Goal: Information Seeking & Learning: Get advice/opinions

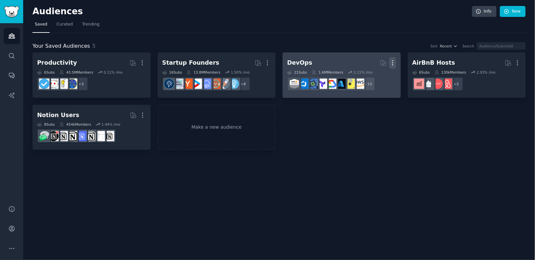
click at [395, 62] on icon "button" at bounding box center [393, 62] width 7 height 7
click at [371, 79] on p "Delete" at bounding box center [374, 76] width 15 height 7
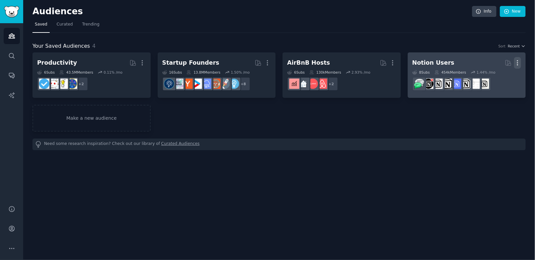
click at [519, 62] on icon "button" at bounding box center [518, 63] width 1 height 5
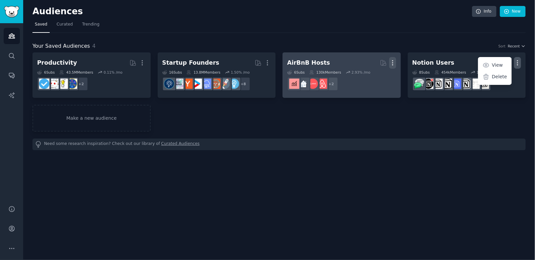
click at [392, 59] on icon "button" at bounding box center [393, 62] width 7 height 7
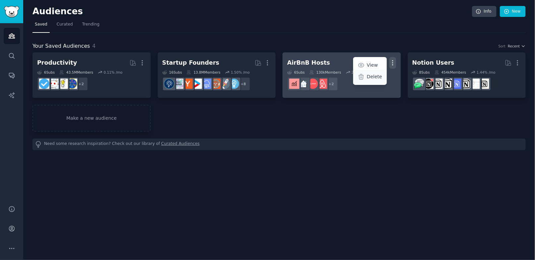
click at [368, 77] on p "Delete" at bounding box center [374, 76] width 15 height 7
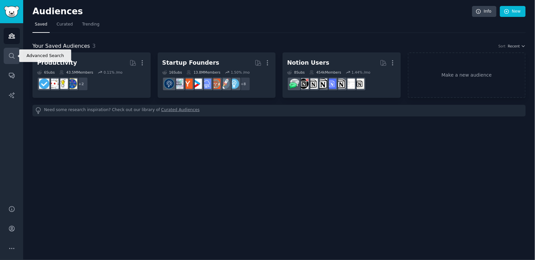
click at [12, 55] on icon "Sidebar" at bounding box center [11, 55] width 7 height 7
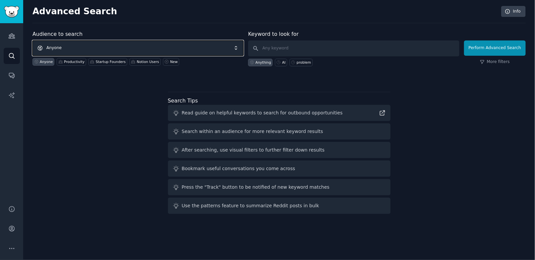
click at [163, 51] on span "Anyone" at bounding box center [137, 47] width 211 height 15
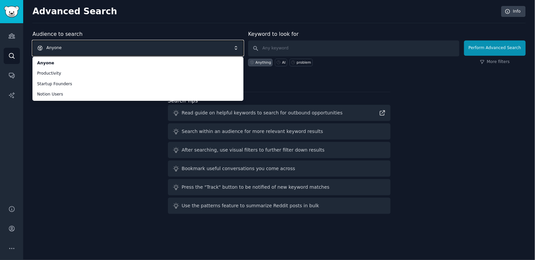
click at [91, 50] on span "Anyone" at bounding box center [137, 47] width 211 height 15
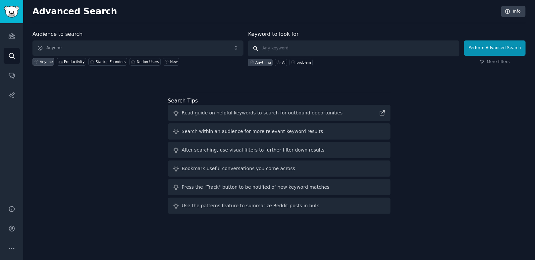
click at [286, 51] on input "text" at bounding box center [353, 48] width 211 height 16
type input "d"
type input "e"
type input "dementia"
click button "Perform Advanced Search" at bounding box center [496, 47] width 62 height 15
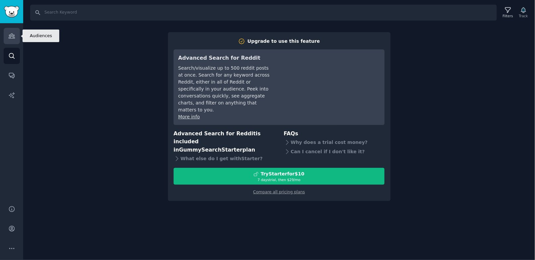
click at [8, 38] on icon "Sidebar" at bounding box center [11, 35] width 7 height 7
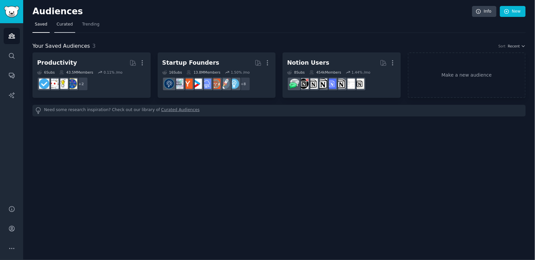
click at [67, 25] on span "Curated" at bounding box center [65, 25] width 16 height 6
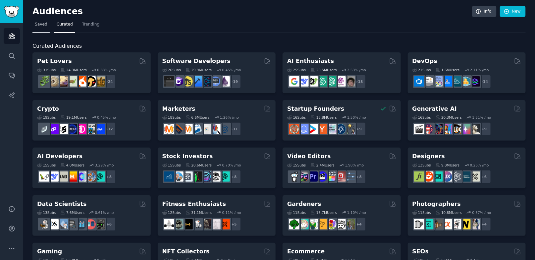
click at [42, 25] on span "Saved" at bounding box center [41, 25] width 13 height 6
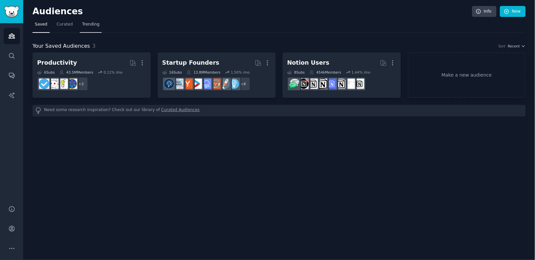
click at [94, 23] on span "Trending" at bounding box center [90, 25] width 17 height 6
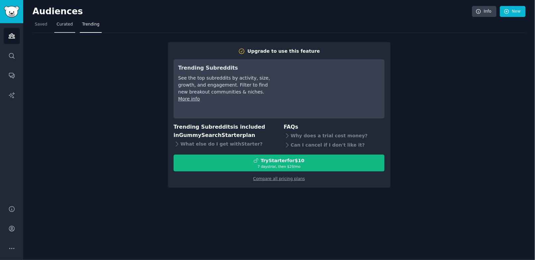
click at [65, 30] on link "Curated" at bounding box center [64, 26] width 21 height 14
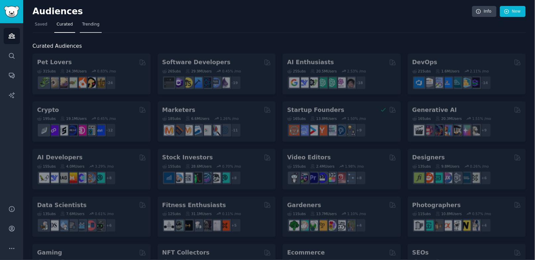
click at [91, 24] on span "Trending" at bounding box center [90, 25] width 17 height 6
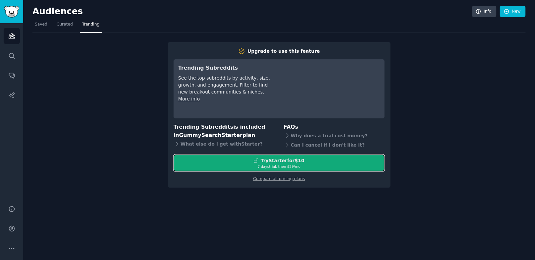
click at [285, 157] on div "Try Starter for $10" at bounding box center [283, 160] width 44 height 7
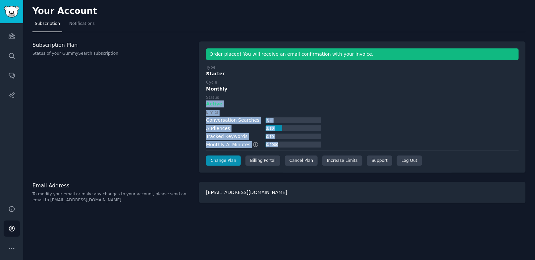
drag, startPoint x: 256, startPoint y: 98, endPoint x: 322, endPoint y: 146, distance: 81.3
click at [322, 146] on div "Type Starter Cycle Monthly Status Active Limits Conversation Searches 7 / ∞ Aud…" at bounding box center [362, 115] width 313 height 101
click at [8, 36] on link "Audiences" at bounding box center [12, 36] width 16 height 16
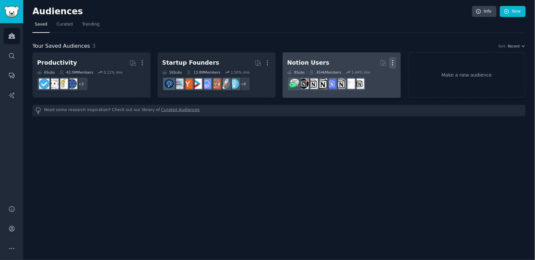
click at [390, 61] on icon "button" at bounding box center [393, 62] width 7 height 7
click at [368, 78] on p "Delete" at bounding box center [374, 76] width 15 height 7
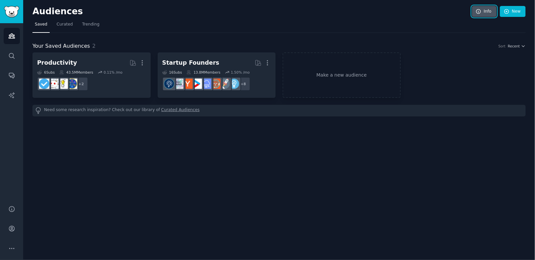
click at [487, 10] on link "Info" at bounding box center [484, 11] width 25 height 11
click at [13, 224] on link "Account" at bounding box center [12, 228] width 16 height 16
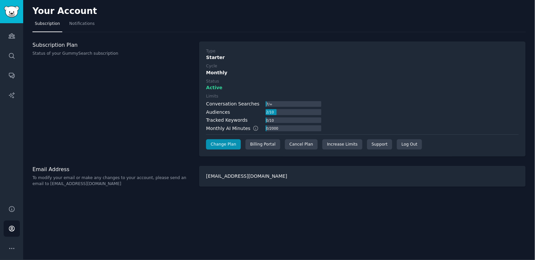
click at [272, 102] on div "7 / ∞" at bounding box center [294, 104] width 56 height 6
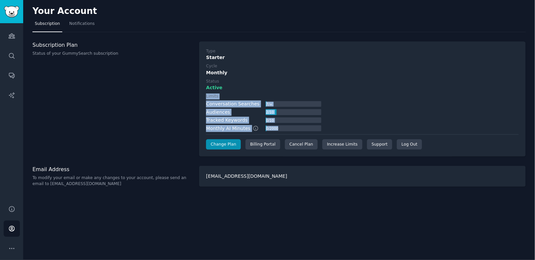
drag, startPoint x: 224, startPoint y: 86, endPoint x: 299, endPoint y: 123, distance: 83.8
click at [299, 123] on div "Type Starter Cycle Monthly Status Active Limits Conversation Searches 7 / ∞ Aud…" at bounding box center [362, 98] width 313 height 101
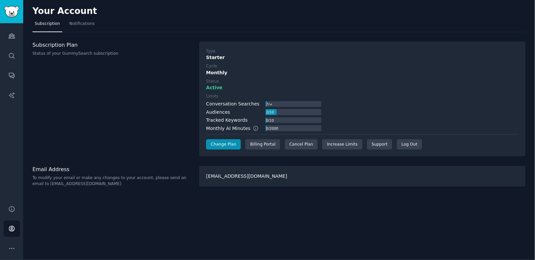
click at [228, 110] on div "Audiences 2 / 10" at bounding box center [263, 112] width 115 height 7
click at [213, 115] on div "Audiences" at bounding box center [218, 112] width 24 height 7
drag, startPoint x: 213, startPoint y: 115, endPoint x: 235, endPoint y: 119, distance: 22.6
click at [236, 119] on div "Conversation Searches 7 / ∞ Audiences 2 / 10 Tracked Keywords 0 / 10 Monthly AI…" at bounding box center [263, 115] width 115 height 31
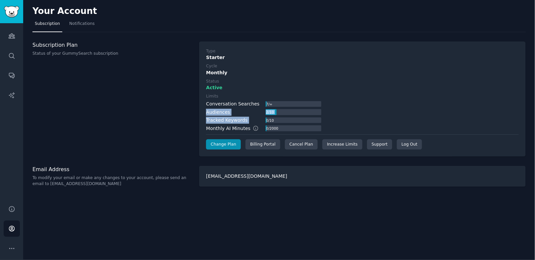
click at [235, 119] on div "Tracked Keywords" at bounding box center [226, 120] width 41 height 7
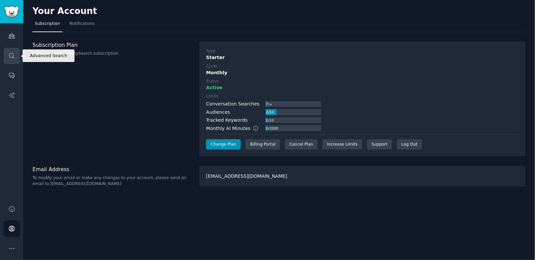
click at [13, 53] on icon "Sidebar" at bounding box center [11, 55] width 7 height 7
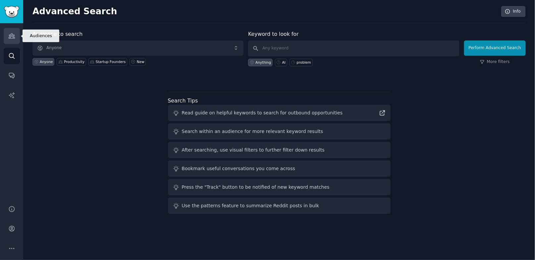
click at [10, 38] on icon "Sidebar" at bounding box center [12, 36] width 6 height 5
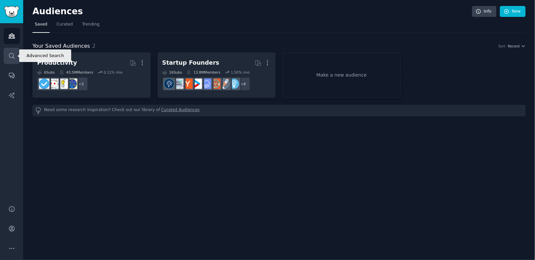
click at [13, 57] on icon "Sidebar" at bounding box center [11, 55] width 5 height 5
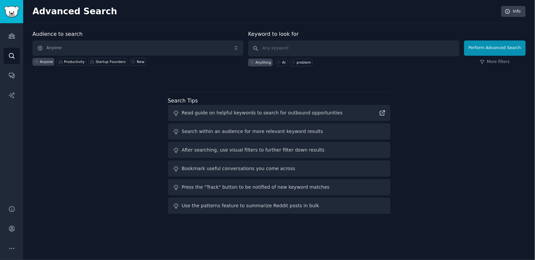
click at [134, 36] on div "Audience to search Anyone Anyone Productivity Startup Founders New" at bounding box center [137, 48] width 211 height 36
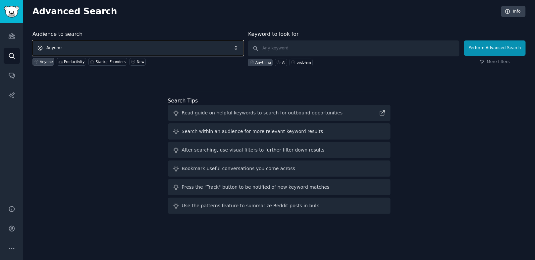
click at [122, 49] on span "Anyone" at bounding box center [137, 47] width 211 height 15
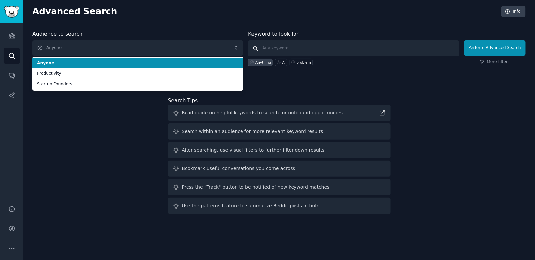
click at [399, 50] on input "text" at bounding box center [353, 48] width 211 height 16
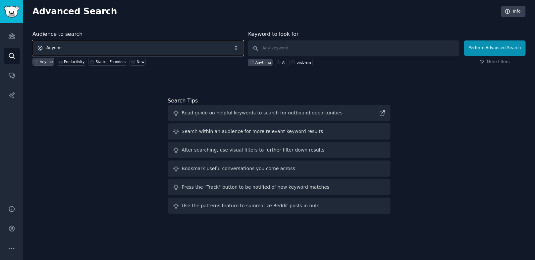
click at [117, 48] on span "Anyone" at bounding box center [137, 47] width 211 height 15
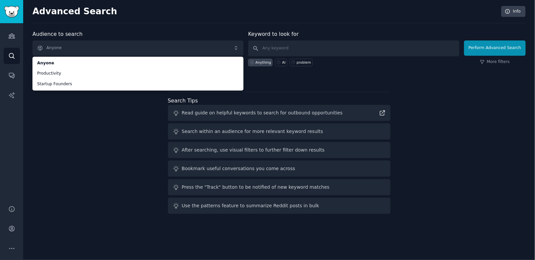
click at [92, 132] on div "Audience to search Anyone Anyone Productivity Startup Founders Anyone Productiv…" at bounding box center [279, 123] width 494 height 186
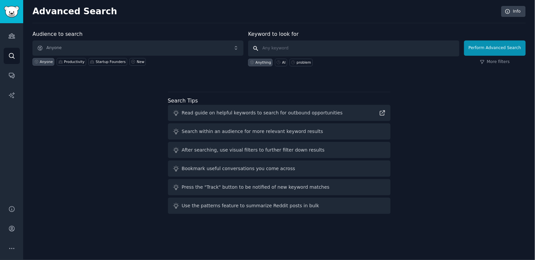
click at [321, 52] on input "text" at bounding box center [353, 48] width 211 height 16
click at [11, 40] on link "Audiences" at bounding box center [12, 36] width 16 height 16
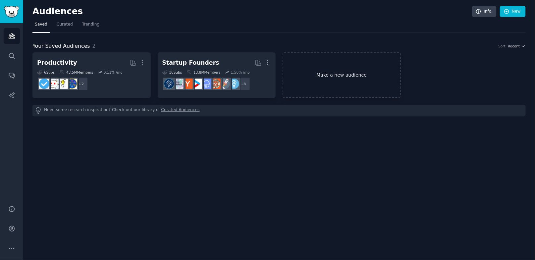
click at [320, 79] on link "Make a new audience" at bounding box center [342, 74] width 118 height 45
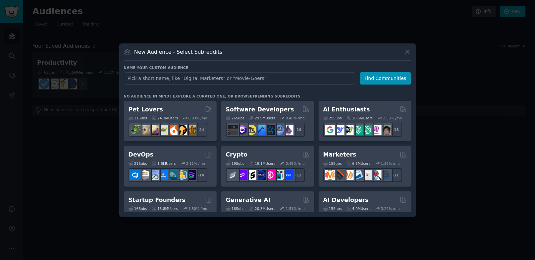
click at [265, 76] on input "text" at bounding box center [239, 78] width 231 height 12
type input "dementia"
click at [378, 78] on button "Find Communities" at bounding box center [386, 78] width 52 height 12
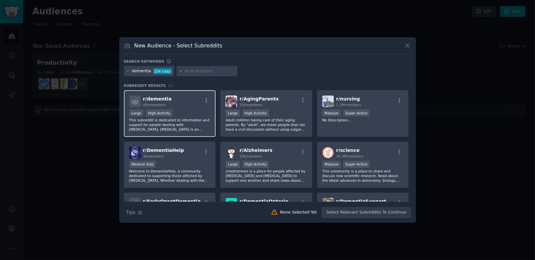
click at [193, 108] on div "r/ [MEDICAL_DATA] 48k members Large High Activity This subreddit is dedicated t…" at bounding box center [170, 113] width 92 height 47
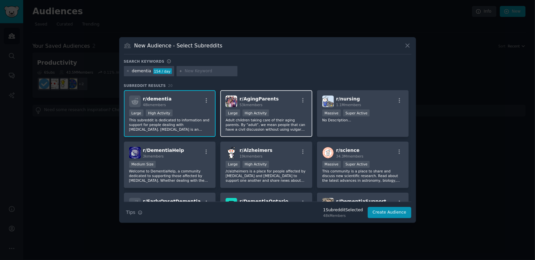
click at [288, 104] on div "r/ AgingParents 53k members" at bounding box center [267, 101] width 82 height 12
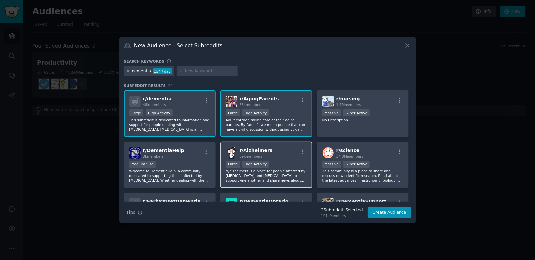
scroll to position [4, 0]
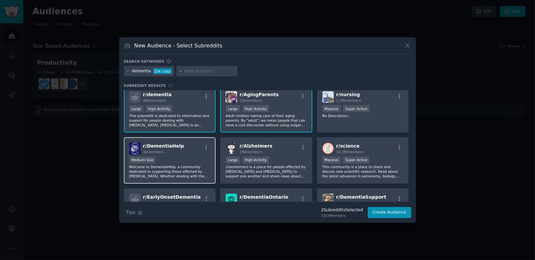
click at [189, 157] on div "Medium Size" at bounding box center [170, 161] width 82 height 8
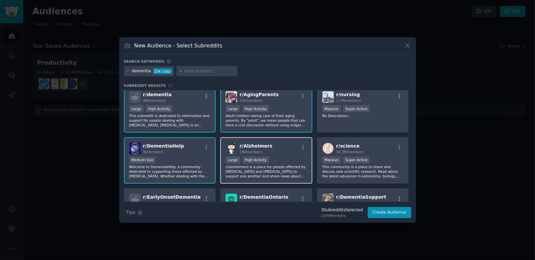
click at [282, 153] on div "r/ [MEDICAL_DATA] 19k members" at bounding box center [267, 149] width 82 height 12
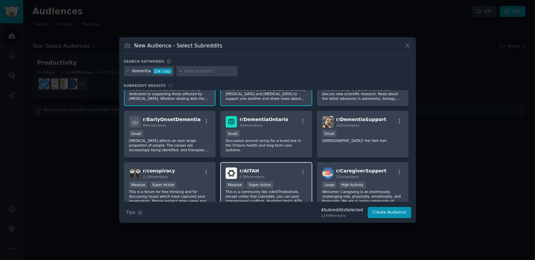
scroll to position [154, 0]
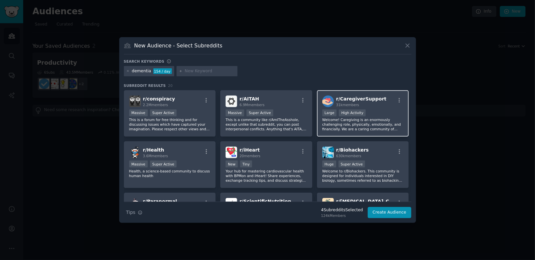
click at [372, 119] on p "Welcome! Caregiving is an enormously challenging role, physically, emotionally,…" at bounding box center [364, 124] width 82 height 14
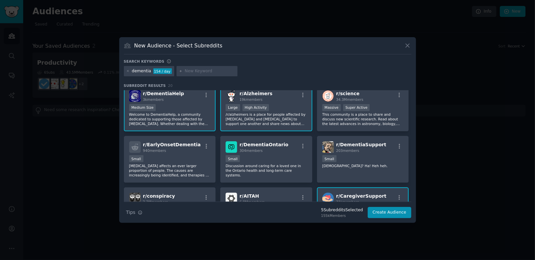
scroll to position [51, 0]
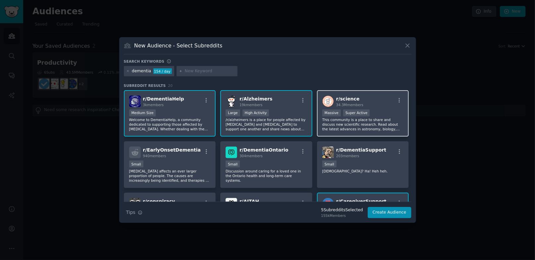
click at [374, 131] on div "r/ science 34.3M members 1,000,000+ members Massive Super Active This community…" at bounding box center [363, 113] width 92 height 47
click at [381, 128] on p "This community is a place to share and discuss new scientific research. Read ab…" at bounding box center [364, 124] width 82 height 14
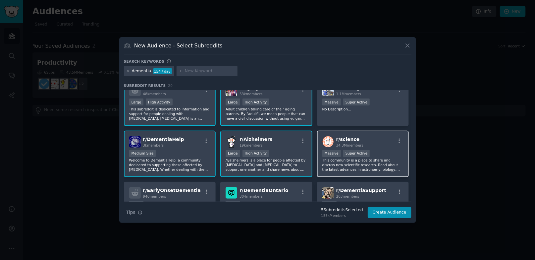
scroll to position [0, 0]
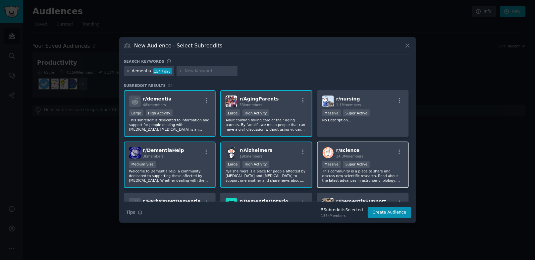
click at [357, 153] on h2 "r/ science 34.3M members" at bounding box center [350, 153] width 27 height 12
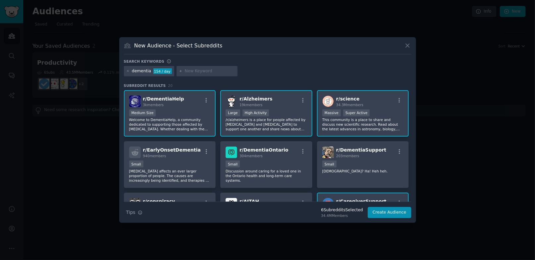
scroll to position [51, 0]
click at [367, 131] on p "This community is a place to share and discuss new scientific research. Read ab…" at bounding box center [364, 125] width 82 height 14
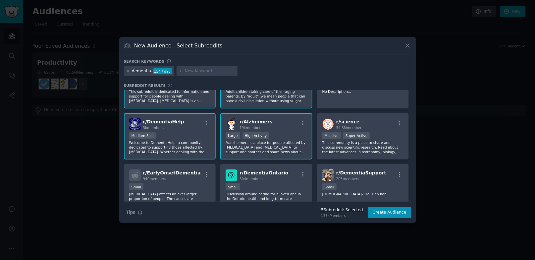
scroll to position [11, 0]
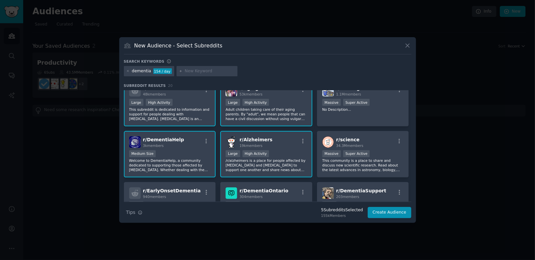
click at [282, 138] on div "r/ [MEDICAL_DATA] 19k members" at bounding box center [267, 142] width 82 height 12
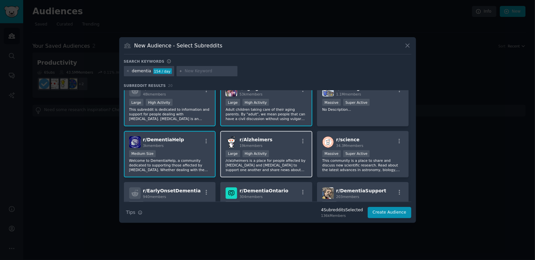
click at [286, 142] on div "r/ [MEDICAL_DATA] 19k members" at bounding box center [267, 142] width 82 height 12
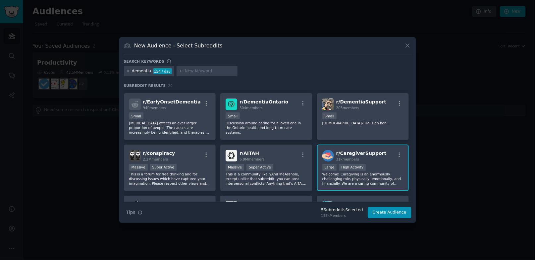
scroll to position [264, 0]
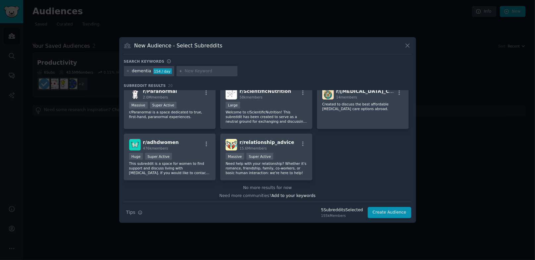
click at [161, 71] on div "154 / day" at bounding box center [163, 71] width 19 height 6
click at [162, 70] on div "154 / day" at bounding box center [163, 71] width 19 height 6
click at [195, 69] on input "text" at bounding box center [210, 71] width 50 height 6
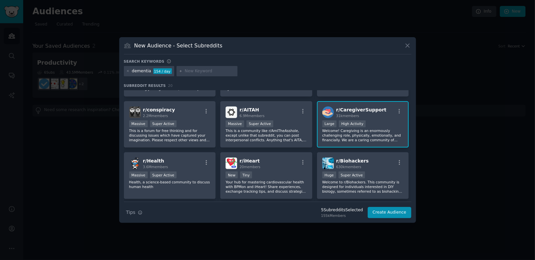
scroll to position [0, 0]
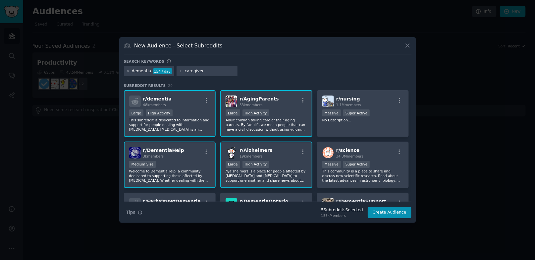
type input "caregivers"
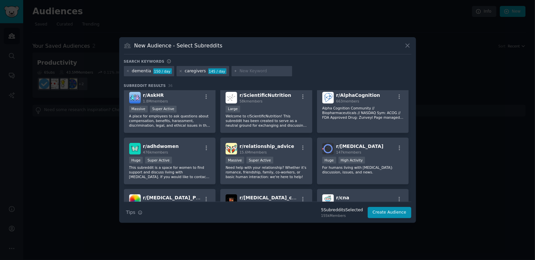
scroll to position [519, 0]
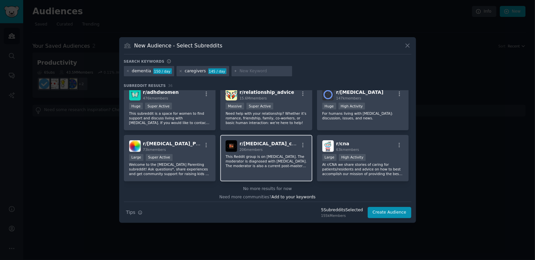
click at [245, 169] on div "r/ [MEDICAL_DATA]_conquer 206 members This Reddit group is on [MEDICAL_DATA]. T…" at bounding box center [266, 158] width 92 height 47
click at [255, 162] on p "This Reddit group is on [MEDICAL_DATA]. The moderator is diagnosed with [MEDICA…" at bounding box center [267, 161] width 82 height 14
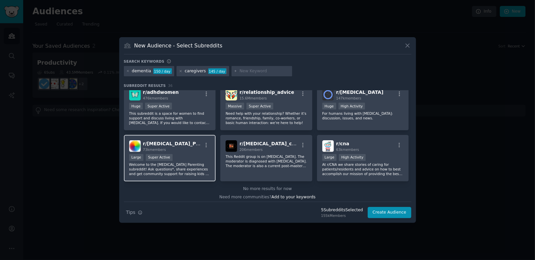
click at [198, 145] on div "r/ [MEDICAL_DATA]_Parenting 73k members" at bounding box center [170, 146] width 82 height 12
click at [387, 214] on button "Create Audience" at bounding box center [390, 212] width 44 height 11
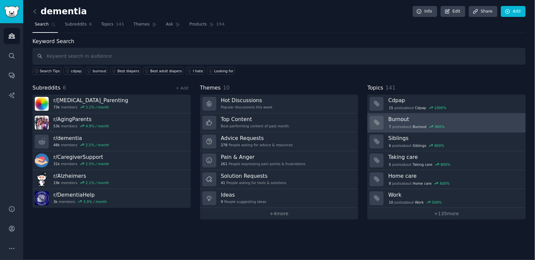
click at [431, 119] on h3 "Burnout" at bounding box center [455, 119] width 133 height 7
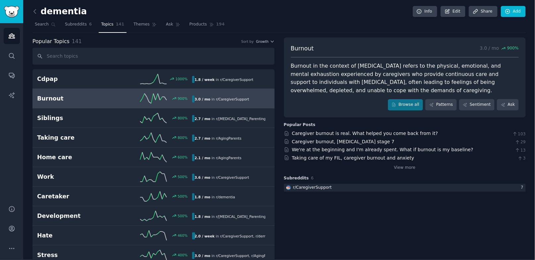
click at [414, 76] on div "Burnout in the context of [MEDICAL_DATA] refers to the physical, emotional, and…" at bounding box center [405, 78] width 228 height 32
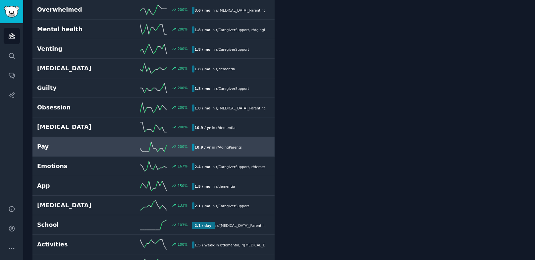
scroll to position [505, 0]
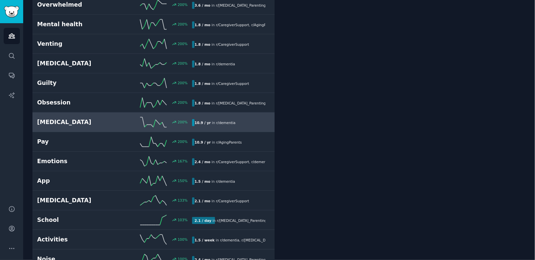
click at [114, 118] on h2 "[MEDICAL_DATA]" at bounding box center [76, 122] width 78 height 8
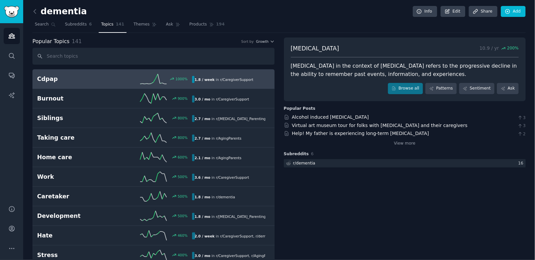
click at [207, 76] on div "1.8 / week in r/ CaregiverSupport" at bounding box center [224, 79] width 64 height 7
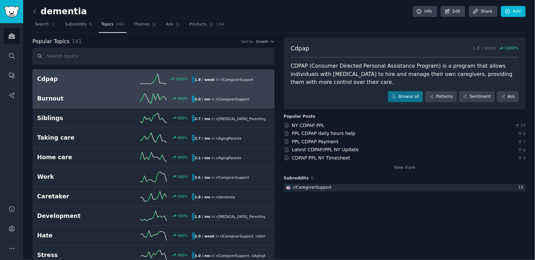
click at [224, 104] on link "Burnout 900 % 3.0 / mo in r/ CaregiverSupport" at bounding box center [153, 99] width 242 height 20
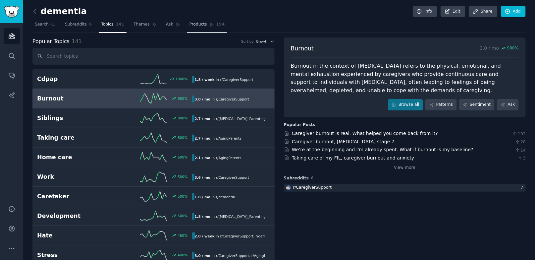
click at [217, 22] on span "194" at bounding box center [221, 25] width 9 height 6
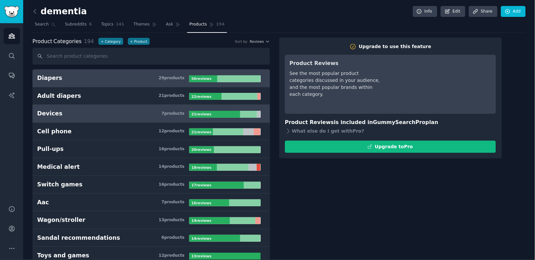
click at [128, 111] on h3 "Devices 7 product s" at bounding box center [113, 113] width 152 height 8
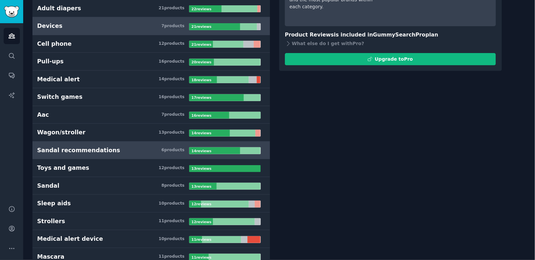
scroll to position [79, 0]
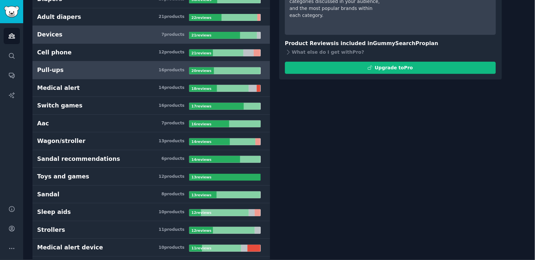
click at [116, 61] on link "Pull-ups 16 product s 20 review s" at bounding box center [151, 70] width 238 height 18
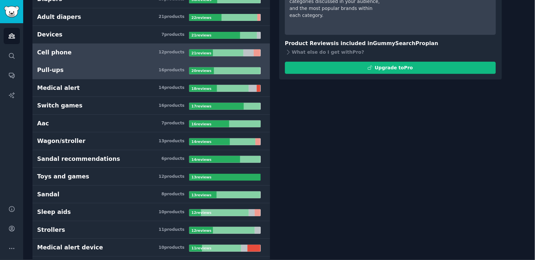
click at [107, 49] on h3 "Cell phone 12 product s" at bounding box center [113, 52] width 152 height 8
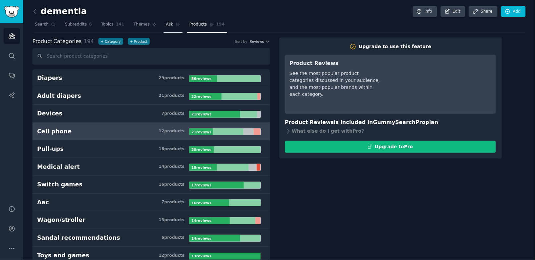
click at [166, 22] on span "Ask" at bounding box center [169, 25] width 7 height 6
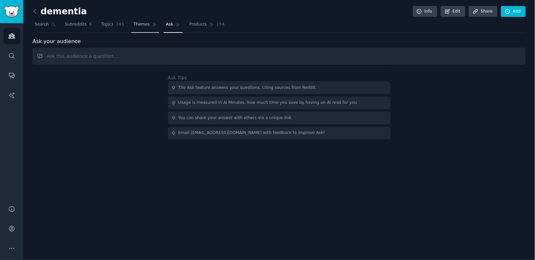
click at [145, 24] on span "Themes" at bounding box center [142, 25] width 16 height 6
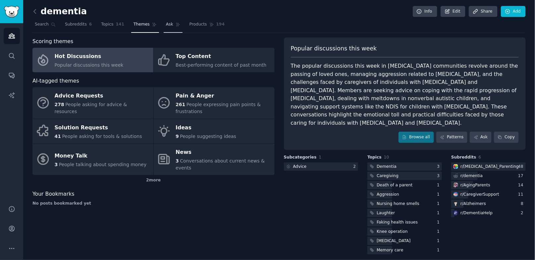
click at [168, 22] on span "Ask" at bounding box center [169, 25] width 7 height 6
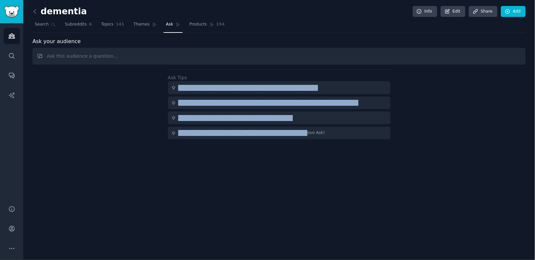
drag, startPoint x: 135, startPoint y: 82, endPoint x: 206, endPoint y: 211, distance: 147.7
click at [206, 211] on div "[MEDICAL_DATA] Info Edit Share Add Search Subreddits 6 Topics 141 Themes Ask Pr…" at bounding box center [279, 130] width 512 height 260
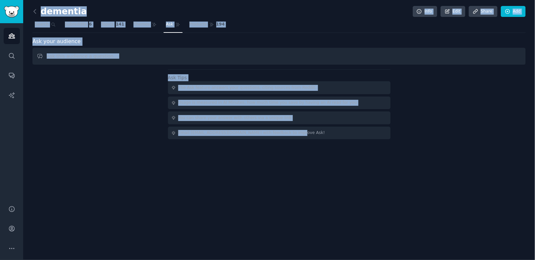
drag, startPoint x: 206, startPoint y: 211, endPoint x: 239, endPoint y: -9, distance: 222.3
click at [239, 0] on html "Audiences Search Conversations AI Reports Help Account More [MEDICAL_DATA] Info…" at bounding box center [267, 130] width 535 height 260
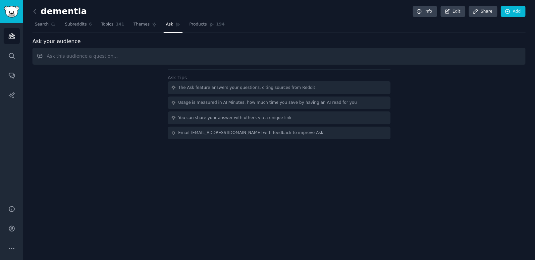
click at [242, 2] on div "[MEDICAL_DATA] Info Edit Share Add Search Subreddits 6 Topics 141 Themes Ask Pr…" at bounding box center [279, 130] width 512 height 260
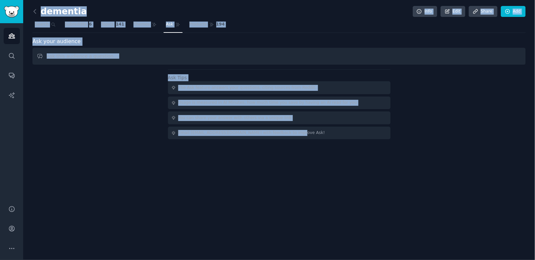
drag, startPoint x: 242, startPoint y: 2, endPoint x: 242, endPoint y: 216, distance: 213.5
click at [242, 215] on div "[MEDICAL_DATA] Info Edit Share Add Search Subreddits 6 Topics 141 Themes Ask Pr…" at bounding box center [279, 130] width 512 height 260
click at [242, 216] on div "[MEDICAL_DATA] Info Edit Share Add Search Subreddits 6 Topics 141 Themes Ask Pr…" at bounding box center [279, 130] width 512 height 260
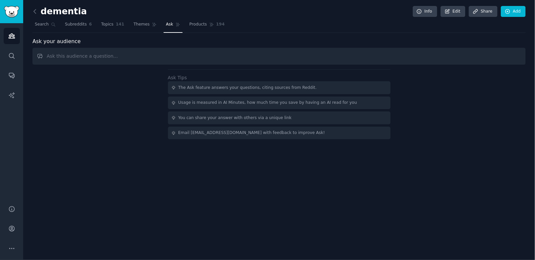
click at [225, 87] on div "The Ask feature answers your questions, citing sources from Reddit." at bounding box center [247, 88] width 139 height 6
drag, startPoint x: 225, startPoint y: 87, endPoint x: 226, endPoint y: 92, distance: 5.1
click at [226, 92] on div "The Ask feature answers your questions, citing sources from Reddit." at bounding box center [279, 87] width 223 height 13
click at [221, 160] on div "[MEDICAL_DATA] Info Edit Share Add Search Subreddits 6 Topics 141 Themes Ask Pr…" at bounding box center [279, 130] width 512 height 260
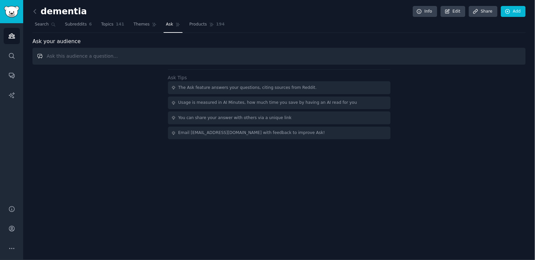
click at [201, 56] on input "text" at bounding box center [279, 56] width 494 height 17
type input "დ"
click at [81, 57] on input "do they need any device" at bounding box center [279, 56] width 494 height 17
drag, startPoint x: 81, startPoint y: 57, endPoint x: 116, endPoint y: 57, distance: 35.1
click at [116, 57] on input "do they need any device" at bounding box center [279, 56] width 494 height 17
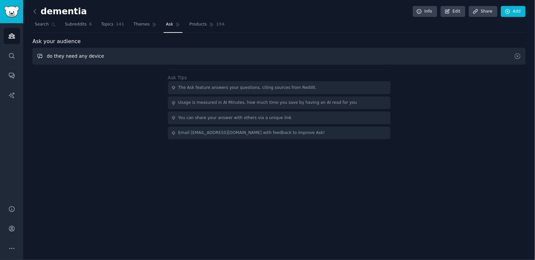
paste input "A personalized voice companion that relieves caregiver burnout by giving [MEDIC…"
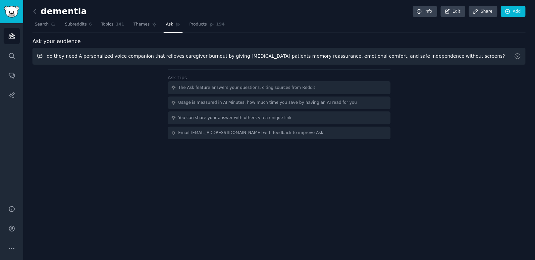
type input "do they need A personalized voice companion that relieves caregiver burnout by …"
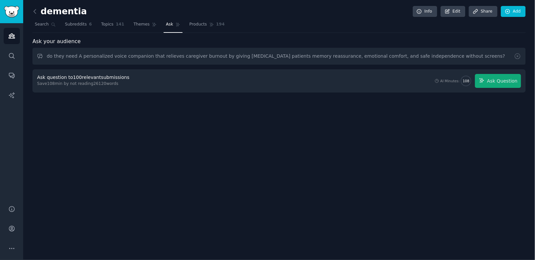
click at [361, 75] on div "Ask question to 100 relevant submissions Save 108 min by not reading 26120 word…" at bounding box center [279, 81] width 484 height 14
click at [60, 76] on div "Ask question to 100 relevant submissions" at bounding box center [83, 77] width 93 height 7
click at [110, 83] on div "Save 108 min by not reading 26120 words" at bounding box center [84, 84] width 95 height 6
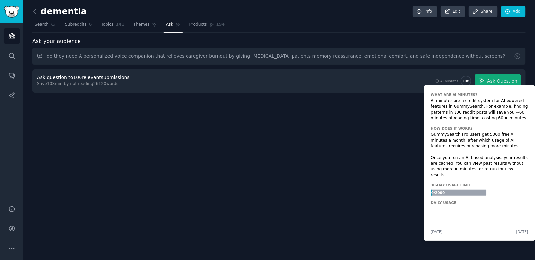
click at [469, 76] on icon at bounding box center [466, 80] width 9 height 9
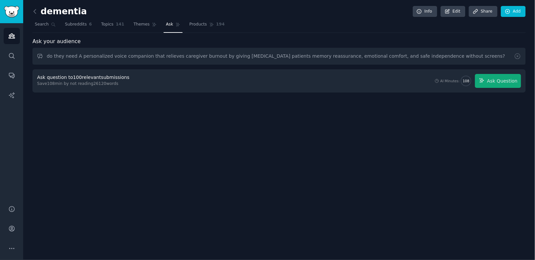
click at [305, 125] on div "[MEDICAL_DATA] Info Edit Share Add Search Subreddits 6 Topics 141 Themes Ask Pr…" at bounding box center [279, 130] width 512 height 260
click at [84, 77] on div "Ask question to 100 relevant submissions" at bounding box center [83, 77] width 93 height 7
click at [493, 79] on span "Ask Question" at bounding box center [502, 81] width 31 height 7
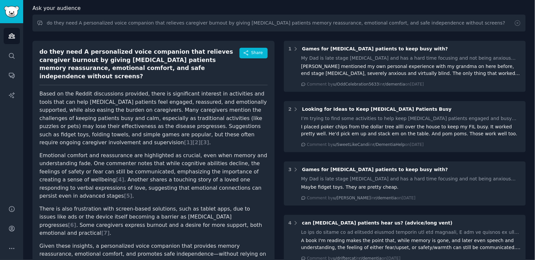
scroll to position [33, 0]
click at [166, 90] on p "Based on the Reddit discussions provided, there is significant interest in acti…" at bounding box center [153, 118] width 228 height 57
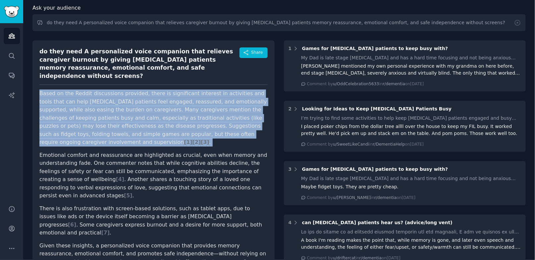
click at [166, 90] on p "Based on the Reddit discussions provided, there is significant interest in acti…" at bounding box center [153, 118] width 228 height 57
click at [142, 90] on p "Based on the Reddit discussions provided, there is significant interest in acti…" at bounding box center [153, 118] width 228 height 57
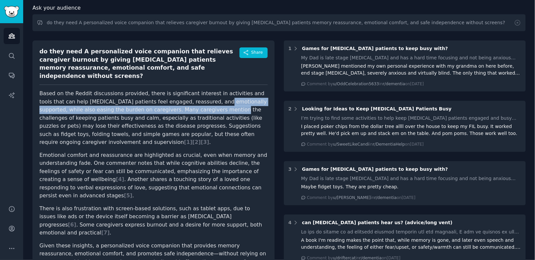
drag, startPoint x: 192, startPoint y: 97, endPoint x: 155, endPoint y: 93, distance: 38.1
click at [174, 94] on p "Based on the Reddit discussions provided, there is significant interest in acti…" at bounding box center [153, 118] width 228 height 57
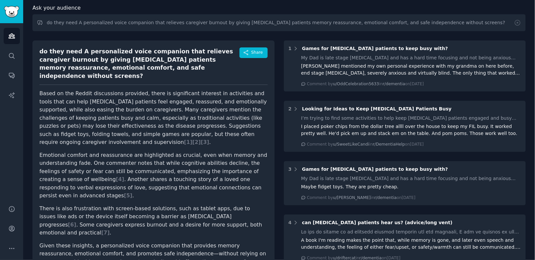
click at [114, 98] on p "Based on the Reddit discussions provided, there is significant interest in acti…" at bounding box center [153, 118] width 228 height 57
click at [93, 108] on p "Based on the Reddit discussions provided, there is significant interest in acti…" at bounding box center [153, 118] width 228 height 57
drag, startPoint x: 93, startPoint y: 108, endPoint x: 142, endPoint y: 112, distance: 48.9
click at [142, 112] on p "Based on the Reddit discussions provided, there is significant interest in acti…" at bounding box center [153, 118] width 228 height 57
click at [126, 109] on p "Based on the Reddit discussions provided, there is significant interest in acti…" at bounding box center [153, 118] width 228 height 57
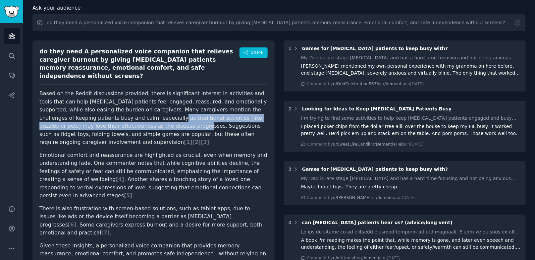
drag, startPoint x: 137, startPoint y: 117, endPoint x: 112, endPoint y: 108, distance: 26.0
click at [112, 108] on p "Based on the Reddit discussions provided, there is significant interest in acti…" at bounding box center [153, 118] width 228 height 57
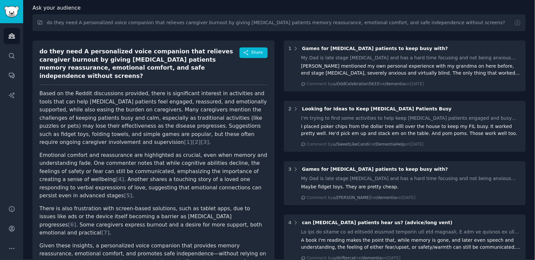
click at [153, 116] on p "Based on the Reddit discussions provided, there is significant interest in acti…" at bounding box center [153, 118] width 228 height 57
drag, startPoint x: 153, startPoint y: 116, endPoint x: 207, endPoint y: 118, distance: 54.4
click at [207, 118] on p "Based on the Reddit discussions provided, there is significant interest in acti…" at bounding box center [153, 118] width 228 height 57
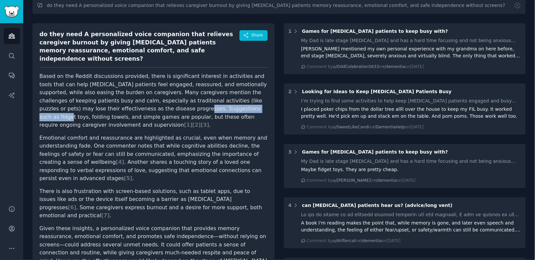
scroll to position [51, 0]
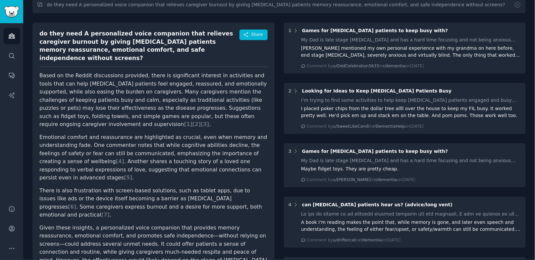
click at [139, 137] on p "Emotional comfort and reassurance are highlighted as crucial, even when memory …" at bounding box center [153, 157] width 228 height 49
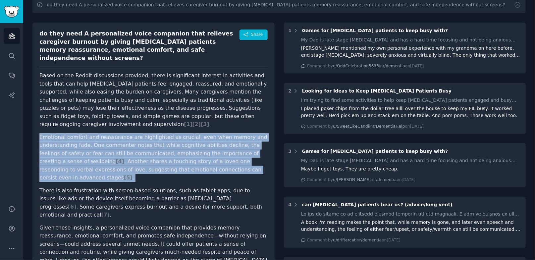
click at [139, 137] on p "Emotional comfort and reassurance are highlighted as crucial, even when memory …" at bounding box center [153, 157] width 228 height 49
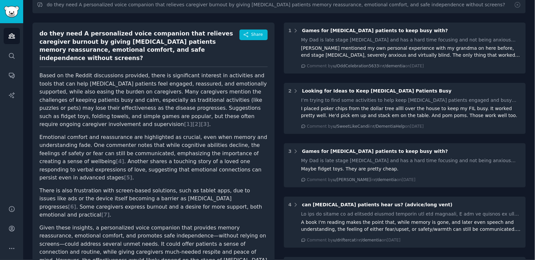
click at [169, 136] on p "Emotional comfort and reassurance are highlighted as crucial, even when memory …" at bounding box center [153, 157] width 228 height 49
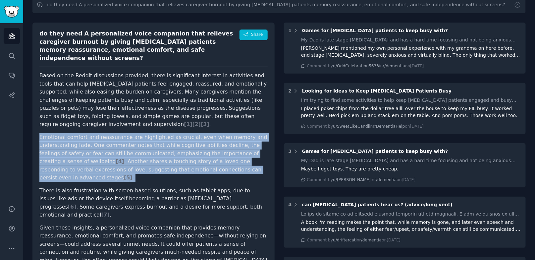
click at [169, 136] on p "Emotional comfort and reassurance are highlighted as crucial, even when memory …" at bounding box center [153, 157] width 228 height 49
click at [200, 146] on p "Emotional comfort and reassurance are highlighted as crucial, even when memory …" at bounding box center [153, 157] width 228 height 49
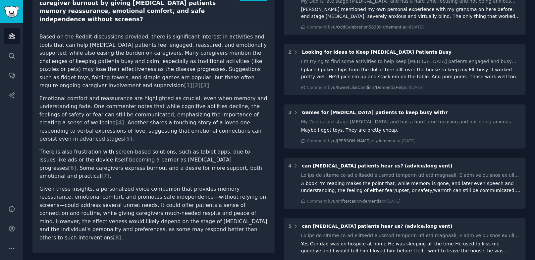
scroll to position [92, 0]
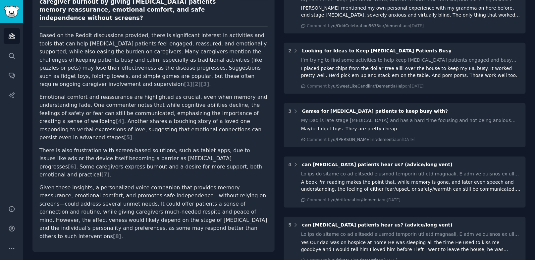
click at [158, 147] on p "There is also frustration with screen-based solutions, such as tablet apps, due…" at bounding box center [153, 163] width 228 height 32
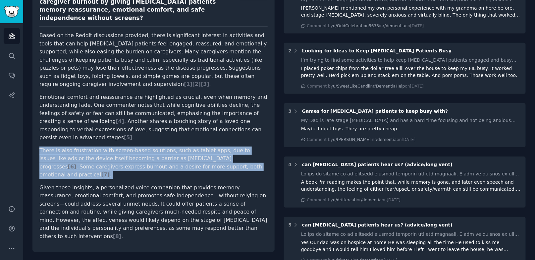
click at [158, 147] on p "There is also frustration with screen-based solutions, such as tablet apps, due…" at bounding box center [153, 163] width 228 height 32
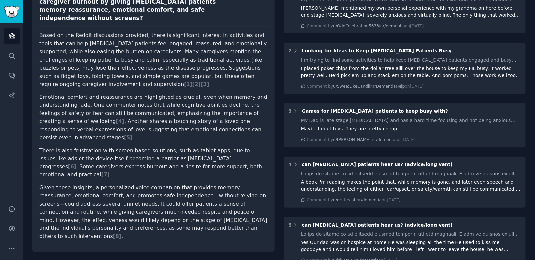
scroll to position [95, 0]
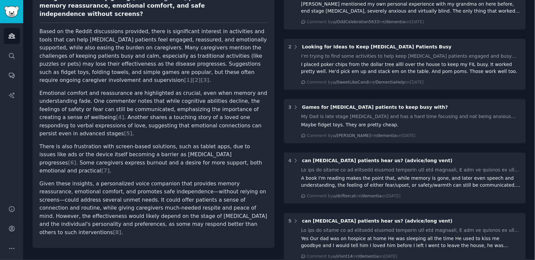
click at [140, 180] on p "Given these insights, a personalized voice companion that provides memory reass…" at bounding box center [153, 208] width 228 height 57
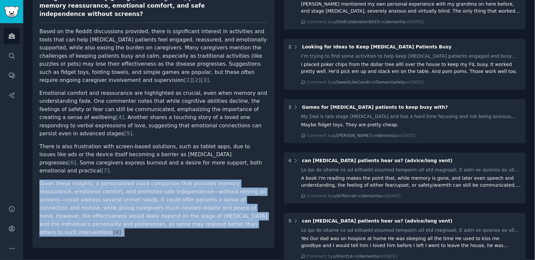
click at [140, 180] on p "Given these insights, a personalized voice companion that provides memory reass…" at bounding box center [153, 208] width 228 height 57
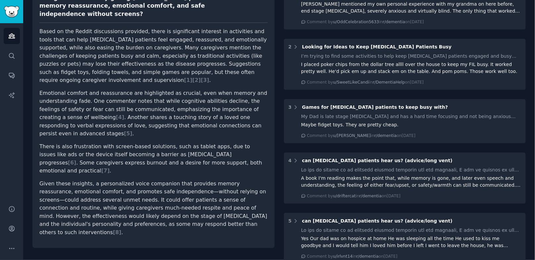
click at [154, 180] on p "Given these insights, a personalized voice companion that provides memory reass…" at bounding box center [153, 208] width 228 height 57
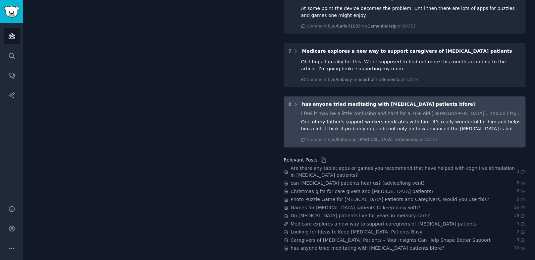
scroll to position [0, 0]
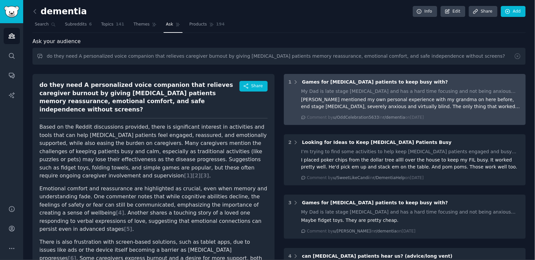
click at [367, 83] on span "Games for [MEDICAL_DATA] patients to keep busy with?" at bounding box center [375, 81] width 146 height 5
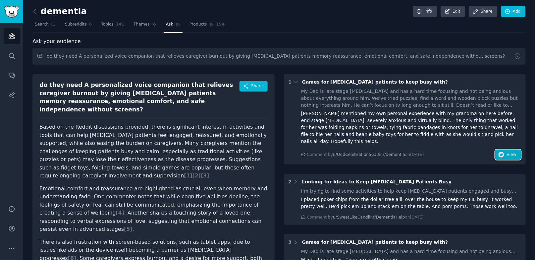
click at [502, 150] on button "View" at bounding box center [509, 155] width 26 height 11
click at [214, 20] on link "Products 194" at bounding box center [207, 26] width 40 height 14
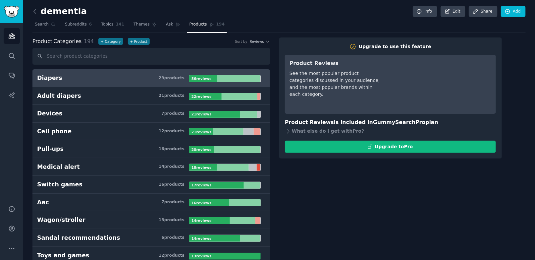
click at [107, 18] on div "[MEDICAL_DATA] Info Edit Share Add" at bounding box center [279, 13] width 494 height 14
click at [107, 23] on span "Topics" at bounding box center [107, 25] width 12 height 6
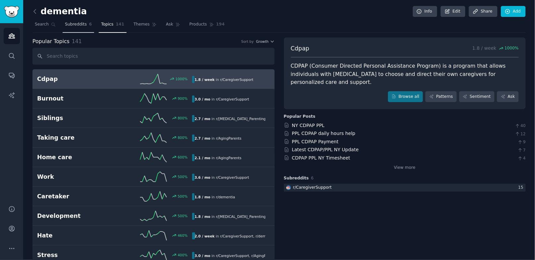
click at [84, 23] on span "Subreddits" at bounding box center [76, 25] width 22 height 6
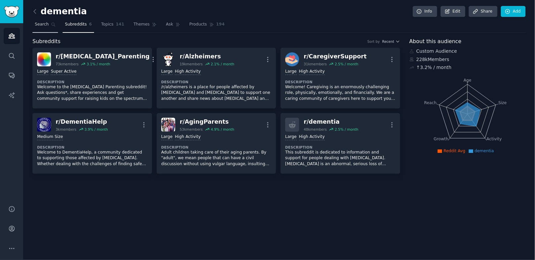
click at [47, 25] on span "Search" at bounding box center [42, 25] width 14 height 6
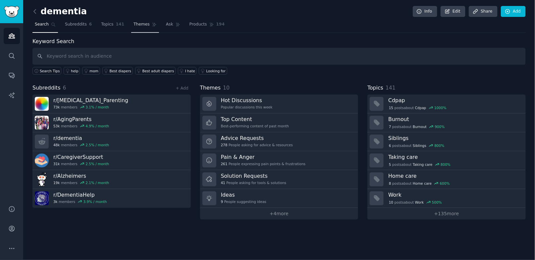
click at [135, 27] on link "Themes" at bounding box center [145, 26] width 28 height 14
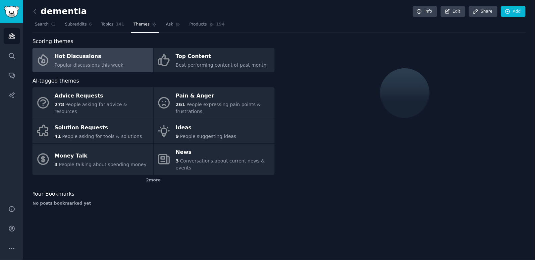
drag, startPoint x: 110, startPoint y: 26, endPoint x: 132, endPoint y: 25, distance: 22.2
click at [110, 26] on span "Topics" at bounding box center [107, 25] width 12 height 6
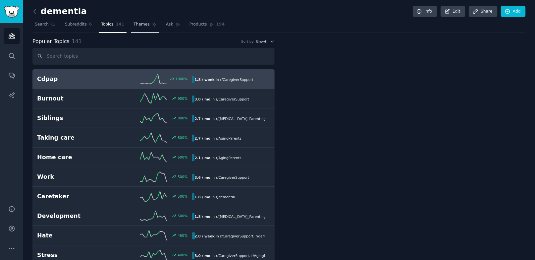
click at [140, 24] on span "Themes" at bounding box center [142, 25] width 16 height 6
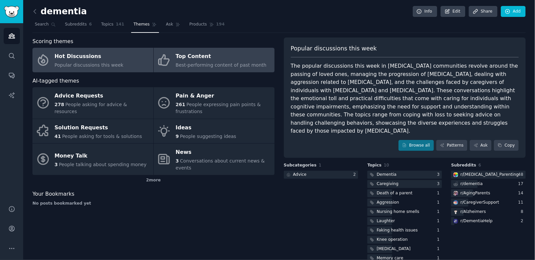
click at [200, 66] on span "Best-performing content of past month" at bounding box center [221, 64] width 91 height 5
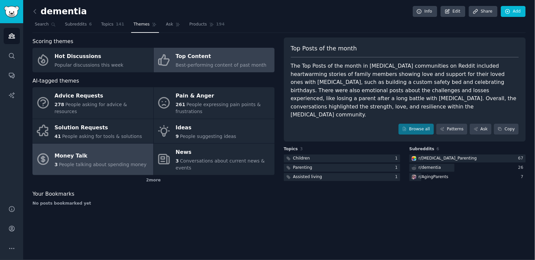
click at [118, 163] on span "People talking about spending money" at bounding box center [103, 164] width 88 height 5
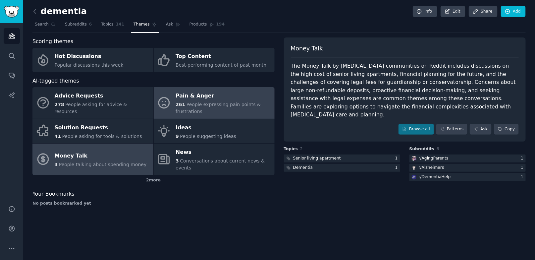
click at [209, 92] on div "Pain & Anger" at bounding box center [223, 96] width 95 height 11
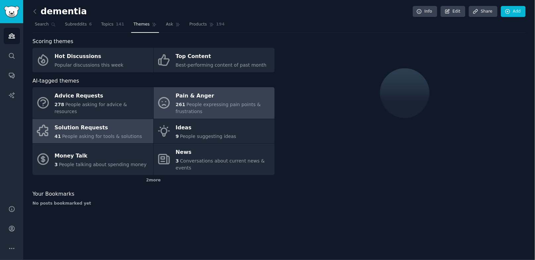
click at [88, 123] on div "Solution Requests" at bounding box center [99, 127] width 88 height 11
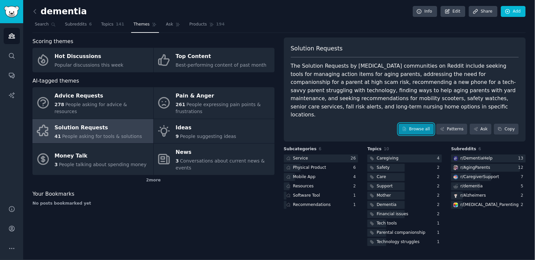
click at [421, 124] on link "Browse all" at bounding box center [416, 129] width 35 height 11
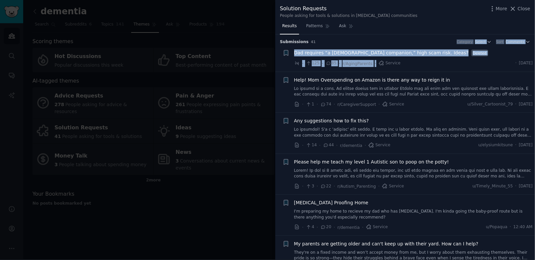
drag, startPoint x: 408, startPoint y: 60, endPoint x: 391, endPoint y: 40, distance: 25.9
click at [391, 40] on div "Submission s 41 Category Select Sort Comments + Dad requires “a female companio…" at bounding box center [406, 147] width 260 height 226
click at [393, 43] on h3 "Submission s 41 Category Select Sort Comments" at bounding box center [405, 42] width 251 height 6
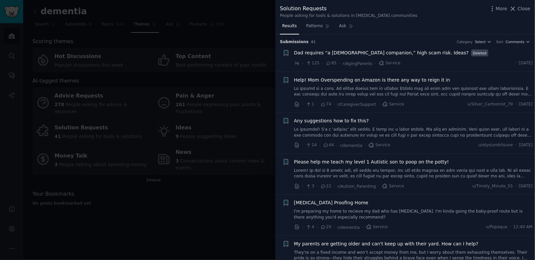
click at [347, 55] on span "Dad requires “a female companion,” high scam risk. Ideas?" at bounding box center [381, 52] width 175 height 7
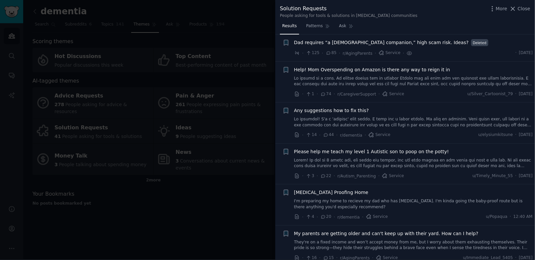
click at [351, 116] on link at bounding box center [413, 122] width 239 height 12
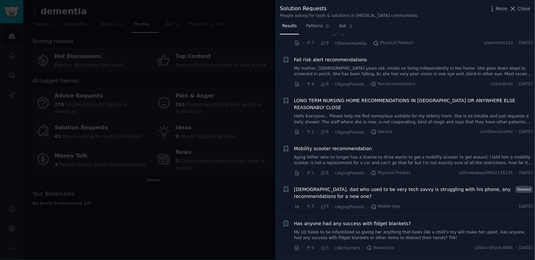
scroll to position [450, 0]
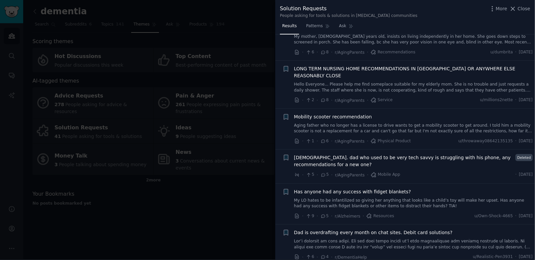
click at [217, 210] on div at bounding box center [267, 130] width 535 height 260
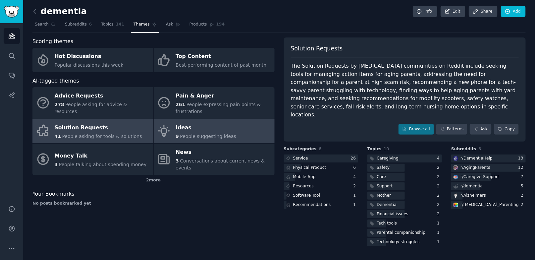
click at [191, 127] on div "Ideas" at bounding box center [206, 127] width 61 height 11
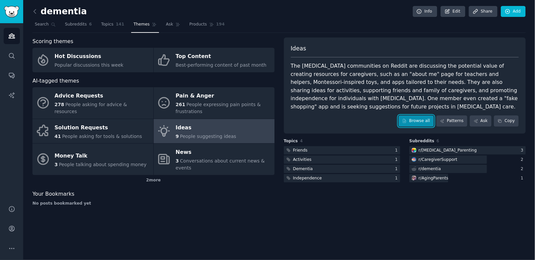
click at [417, 123] on link "Browse all" at bounding box center [416, 120] width 35 height 11
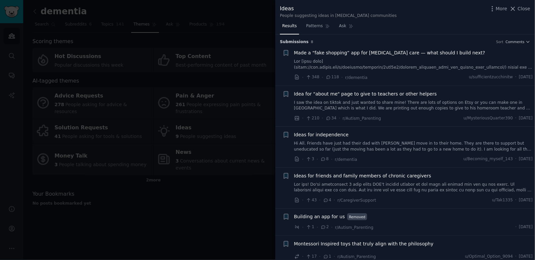
click at [211, 217] on div at bounding box center [267, 130] width 535 height 260
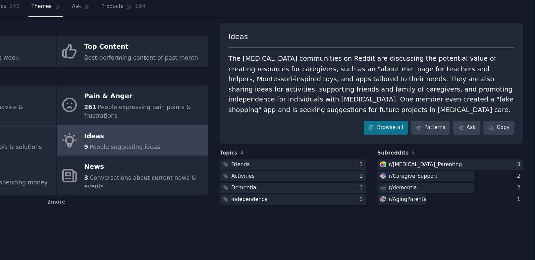
click at [308, 78] on div "The dementia communities on Reddit are discussing the potential value of creati…" at bounding box center [405, 86] width 228 height 49
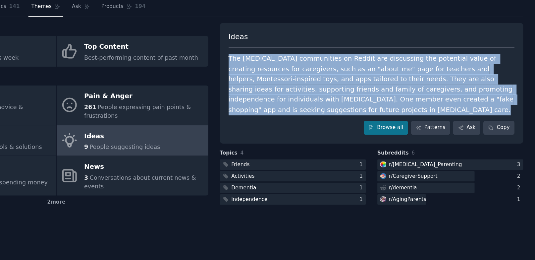
click at [308, 78] on div "The dementia communities on Reddit are discussing the potential value of creati…" at bounding box center [405, 86] width 228 height 49
click at [423, 74] on div "The dementia communities on Reddit are discussing the potential value of creati…" at bounding box center [405, 86] width 228 height 49
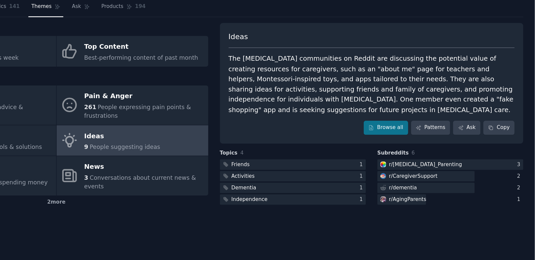
click at [406, 71] on div "The dementia communities on Reddit are discussing the potential value of creati…" at bounding box center [405, 86] width 228 height 49
drag, startPoint x: 406, startPoint y: 71, endPoint x: 436, endPoint y: 73, distance: 30.6
click at [437, 73] on div "The dementia communities on Reddit are discussing the potential value of creati…" at bounding box center [405, 86] width 228 height 49
click at [465, 73] on div "The dementia communities on Reddit are discussing the potential value of creati…" at bounding box center [405, 86] width 228 height 49
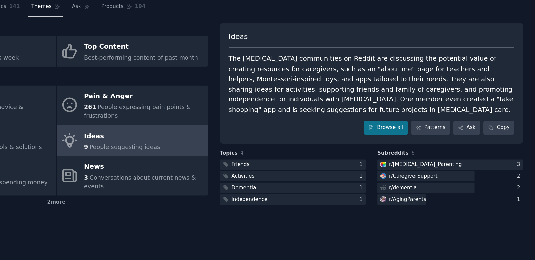
click at [351, 80] on div "The dementia communities on Reddit are discussing the potential value of creati…" at bounding box center [405, 86] width 228 height 49
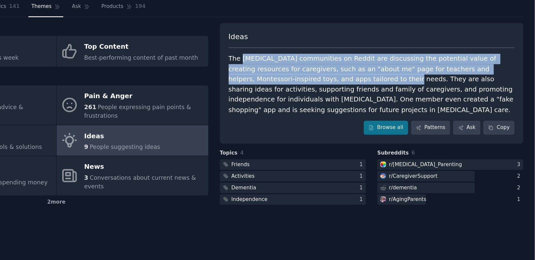
drag, startPoint x: 351, startPoint y: 80, endPoint x: 306, endPoint y: 67, distance: 46.4
click at [306, 67] on div "The dementia communities on Reddit are discussing the potential value of creati…" at bounding box center [405, 86] width 228 height 49
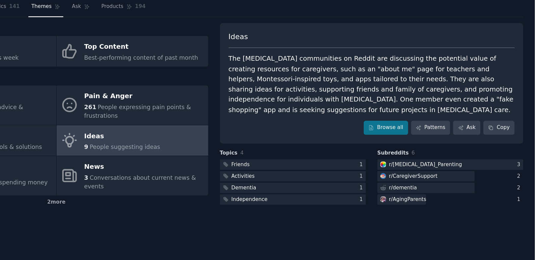
click at [382, 84] on div "The dementia communities on Reddit are discussing the potential value of creati…" at bounding box center [405, 86] width 228 height 49
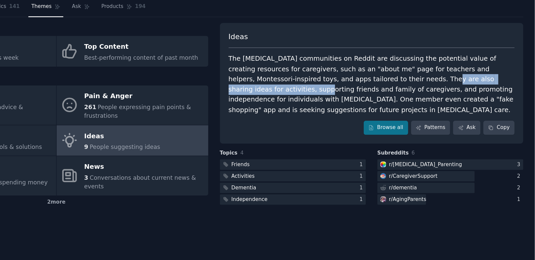
drag, startPoint x: 382, startPoint y: 84, endPoint x: 456, endPoint y: 83, distance: 73.9
click at [456, 83] on div "The dementia communities on Reddit are discussing the potential value of creati…" at bounding box center [405, 86] width 228 height 49
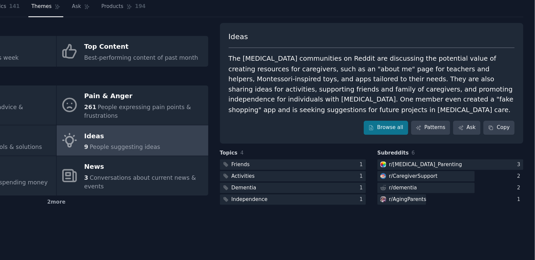
click at [353, 85] on div "The dementia communities on Reddit are discussing the potential value of creati…" at bounding box center [405, 86] width 228 height 49
click at [383, 91] on div "The dementia communities on Reddit are discussing the potential value of creati…" at bounding box center [405, 86] width 228 height 49
click at [423, 119] on link "Browse all" at bounding box center [416, 120] width 35 height 11
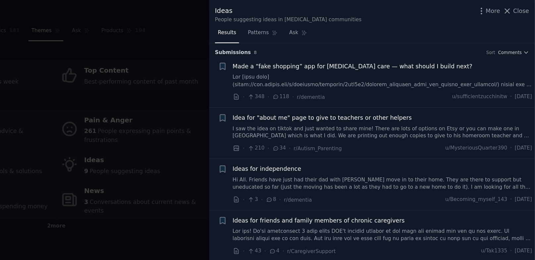
click at [379, 54] on span "Made a “fake shopping” app for dementia care — what should I build next?" at bounding box center [389, 52] width 191 height 7
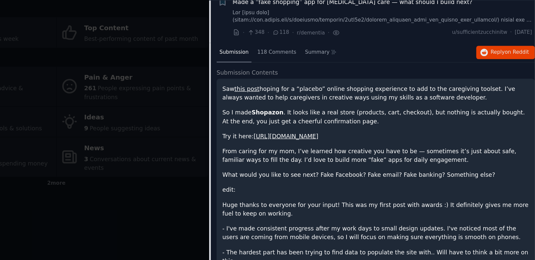
scroll to position [18, 0]
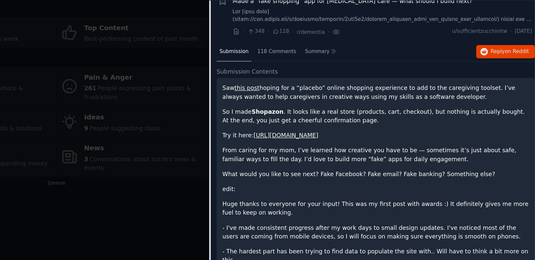
click at [370, 127] on p "So I made Shopazon . It looks like a real store (products, cart, checkout), but…" at bounding box center [408, 127] width 245 height 14
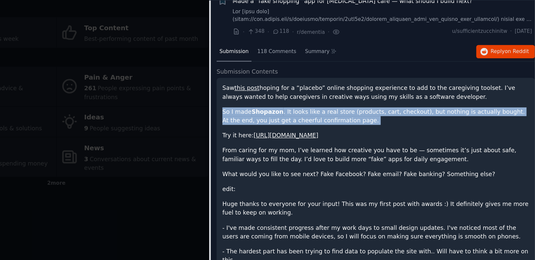
click at [370, 127] on p "So I made Shopazon . It looks like a real store (products, cart, checkout), but…" at bounding box center [408, 127] width 245 height 14
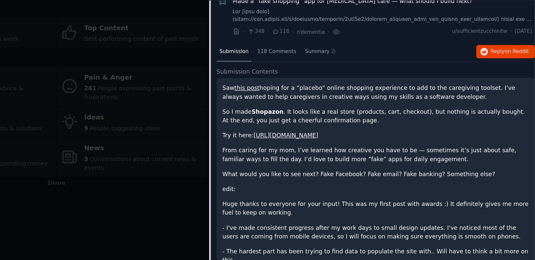
click at [356, 153] on p "From caring for my mom, I’ve learned how creative you have to be — sometimes it…" at bounding box center [408, 158] width 245 height 14
click at [349, 152] on p "From caring for my mom, I’ve learned how creative you have to be — sometimes it…" at bounding box center [408, 158] width 245 height 14
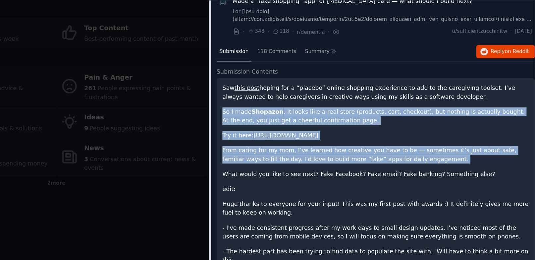
drag, startPoint x: 349, startPoint y: 152, endPoint x: 348, endPoint y: 118, distance: 34.2
click at [348, 118] on div "Saw this post hoping for a “placebo” online shopping experience to add to the c…" at bounding box center [408, 185] width 245 height 168
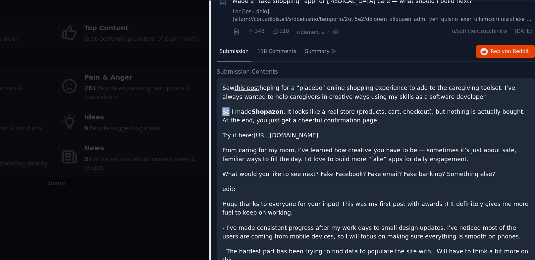
click at [348, 118] on div "Saw this post hoping for a “placebo” online shopping experience to add to the c…" at bounding box center [408, 185] width 245 height 168
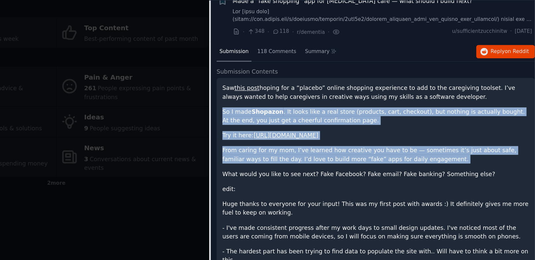
drag, startPoint x: 348, startPoint y: 118, endPoint x: 383, endPoint y: 156, distance: 51.6
click at [383, 156] on div "Saw this post hoping for a “placebo” online shopping experience to add to the c…" at bounding box center [408, 185] width 245 height 168
click at [383, 156] on p "From caring for my mom, I’ve learned how creative you have to be — sometimes it…" at bounding box center [408, 158] width 245 height 14
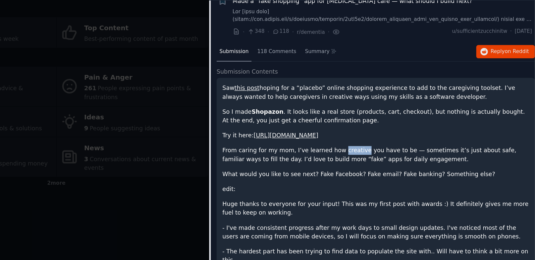
click at [383, 156] on p "From caring for my mom, I’ve learned how creative you have to be — sometimes it…" at bounding box center [408, 158] width 245 height 14
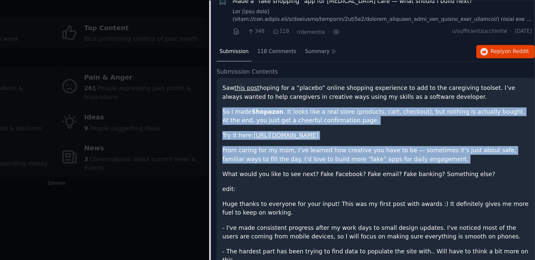
drag, startPoint x: 383, startPoint y: 156, endPoint x: 396, endPoint y: 131, distance: 27.7
click at [396, 131] on div "Saw this post hoping for a “placebo” online shopping experience to add to the c…" at bounding box center [408, 185] width 245 height 168
click at [396, 131] on p "So I made Shopazon . It looks like a real store (products, cart, checkout), but…" at bounding box center [408, 127] width 245 height 14
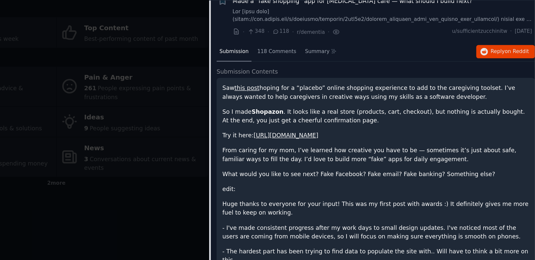
click at [392, 166] on div "Saw this post hoping for a “placebo” online shopping experience to add to the c…" at bounding box center [408, 185] width 245 height 168
click at [387, 157] on p "From caring for my mom, I’ve learned how creative you have to be — sometimes it…" at bounding box center [408, 158] width 245 height 14
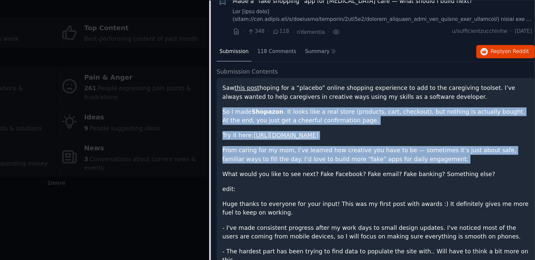
drag, startPoint x: 387, startPoint y: 157, endPoint x: 394, endPoint y: 120, distance: 37.8
click at [394, 120] on div "Saw this post hoping for a “placebo” online shopping experience to add to the c…" at bounding box center [408, 185] width 245 height 168
click at [394, 120] on p "So I made Shopazon . It looks like a real store (products, cart, checkout), but…" at bounding box center [408, 127] width 245 height 14
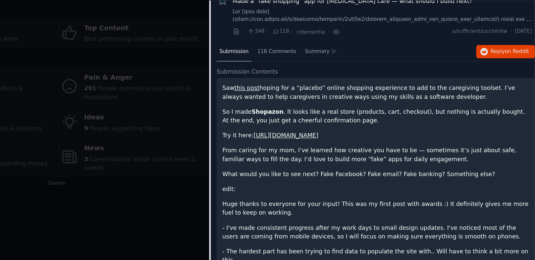
scroll to position [27, 0]
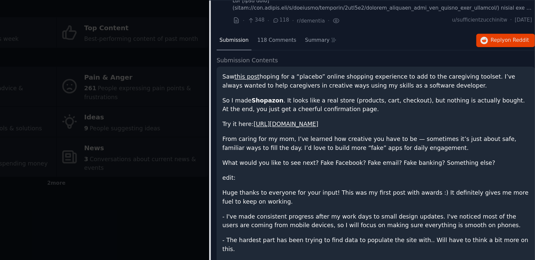
click at [383, 156] on div "Saw this post hoping for a “placebo” online shopping experience to add to the c…" at bounding box center [408, 176] width 245 height 168
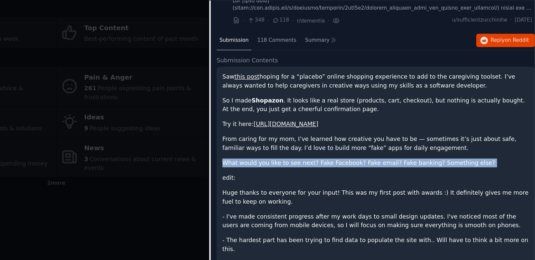
drag, startPoint x: 383, startPoint y: 156, endPoint x: 383, endPoint y: 140, distance: 15.6
click at [383, 155] on div "Saw this post hoping for a “placebo” online shopping experience to add to the c…" at bounding box center [408, 176] width 245 height 168
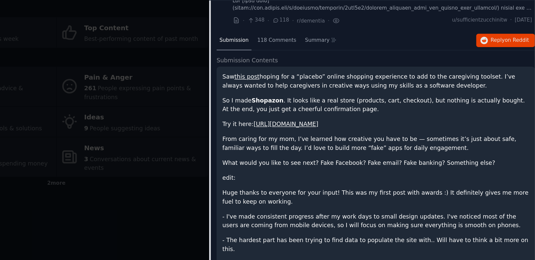
click at [384, 140] on div "Saw this post hoping for a “placebo” online shopping experience to add to the c…" at bounding box center [408, 176] width 245 height 168
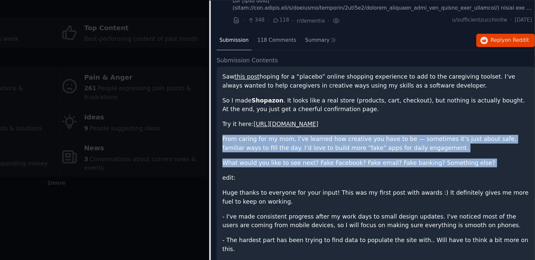
drag, startPoint x: 384, startPoint y: 140, endPoint x: 394, endPoint y: 163, distance: 24.9
click at [394, 163] on div "Saw this post hoping for a “placebo” online shopping experience to add to the c…" at bounding box center [408, 176] width 245 height 168
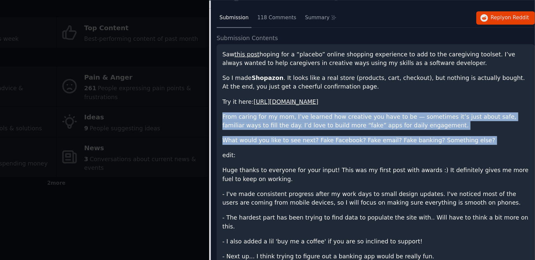
scroll to position [47, 0]
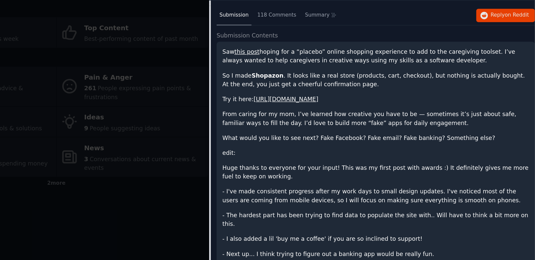
click at [384, 172] on p "Huge thanks to everyone for your input! This was my first post with awards :) I…" at bounding box center [408, 171] width 245 height 14
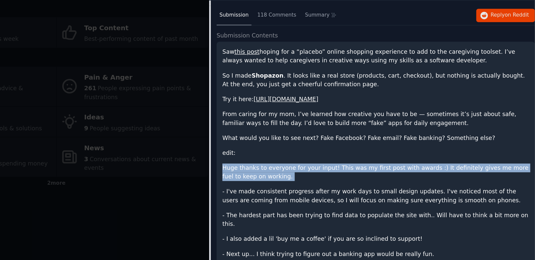
click at [384, 172] on p "Huge thanks to everyone for your input! This was my first post with awards :) I…" at bounding box center [408, 171] width 245 height 14
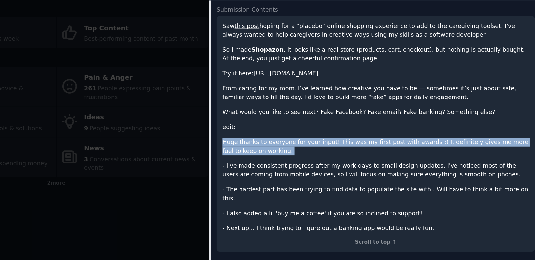
scroll to position [66, 0]
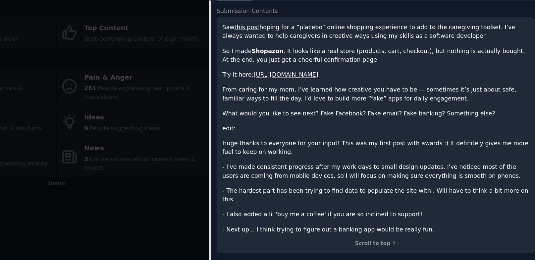
click at [384, 172] on p "- I've made consistent progress after my work days to small design updates. I'v…" at bounding box center [408, 171] width 245 height 14
click at [373, 191] on div "Saw this post hoping for a “placebo” online shopping experience to add to the c…" at bounding box center [408, 136] width 245 height 168
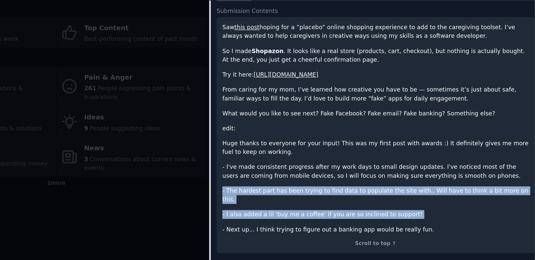
drag, startPoint x: 373, startPoint y: 191, endPoint x: 373, endPoint y: 179, distance: 12.3
click at [373, 179] on div "Saw this post hoping for a “placebo” online shopping experience to add to the c…" at bounding box center [408, 136] width 245 height 168
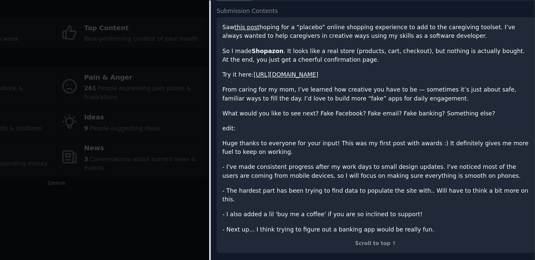
click at [353, 202] on p "- I also added a lil 'buy me a coffee' if you are so inclined to support!" at bounding box center [408, 205] width 245 height 7
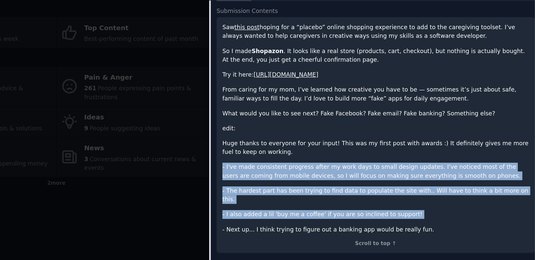
drag, startPoint x: 353, startPoint y: 198, endPoint x: 358, endPoint y: 175, distance: 23.6
click at [358, 175] on div "Saw this post hoping for a “placebo” online shopping experience to add to the c…" at bounding box center [408, 136] width 245 height 168
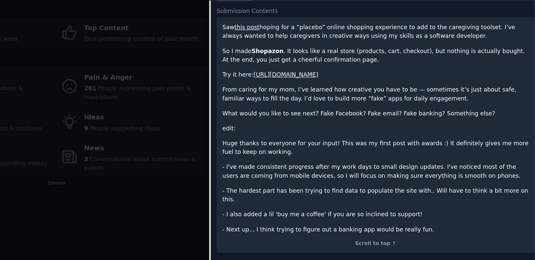
click at [347, 214] on p "- Next up... I think trying to figure out a banking app would be really fun." at bounding box center [408, 217] width 245 height 7
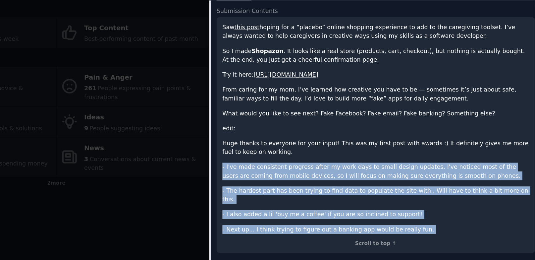
drag, startPoint x: 347, startPoint y: 209, endPoint x: 355, endPoint y: 173, distance: 36.4
click at [355, 173] on div "Saw this post hoping for a “placebo” online shopping experience to add to the c…" at bounding box center [408, 136] width 245 height 168
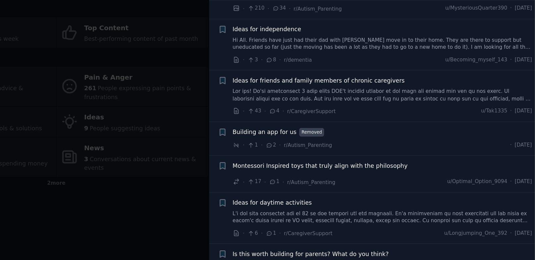
scroll to position [301, 0]
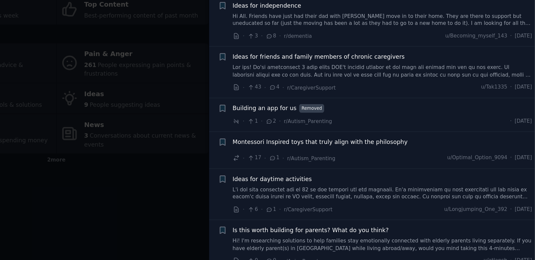
click at [246, 216] on div at bounding box center [267, 130] width 535 height 260
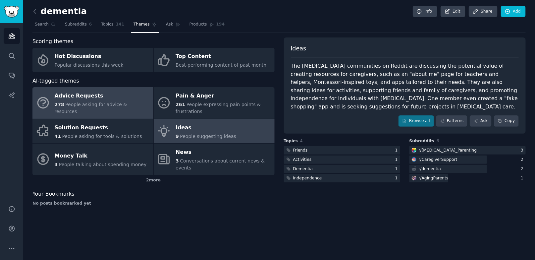
click at [111, 116] on link "Advice Requests 278 People asking for advice & resources" at bounding box center [92, 102] width 121 height 31
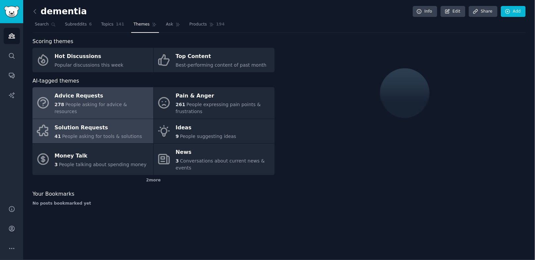
click at [114, 135] on span "People asking for tools & solutions" at bounding box center [102, 136] width 80 height 5
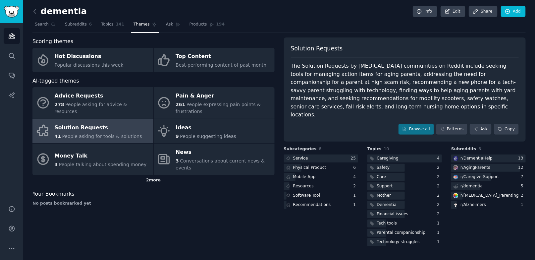
click at [154, 179] on div "2 more" at bounding box center [153, 180] width 242 height 11
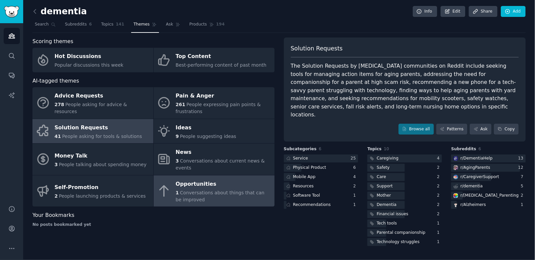
click at [202, 191] on span "Conversations about things that can be improved" at bounding box center [220, 196] width 89 height 12
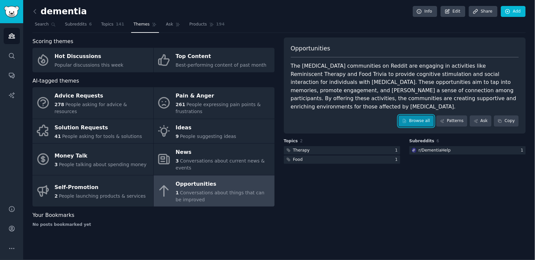
click at [410, 115] on link "Browse all" at bounding box center [416, 120] width 35 height 11
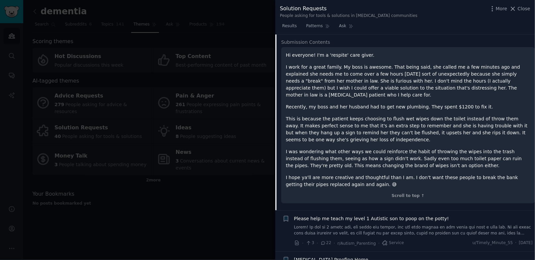
scroll to position [135, 0]
click at [428, 85] on p "I work for a great family. My boss is awesome. That being said, she called me a…" at bounding box center [408, 81] width 245 height 35
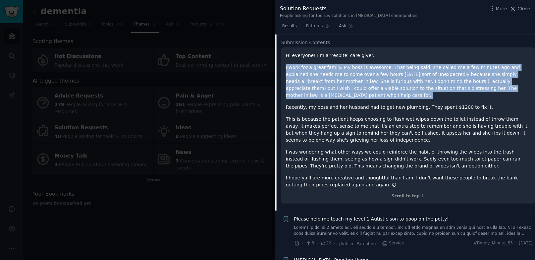
click at [428, 85] on p "I work for a great family. My boss is awesome. That being said, she called me a…" at bounding box center [408, 81] width 245 height 35
click at [411, 82] on p "I work for a great family. My boss is awesome. That being said, she called me a…" at bounding box center [408, 81] width 245 height 35
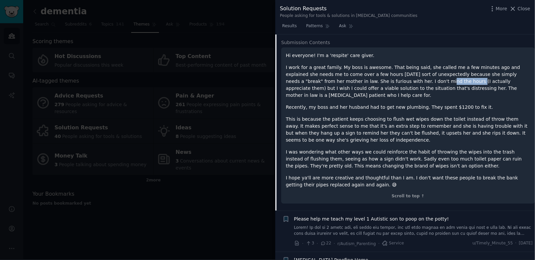
drag, startPoint x: 391, startPoint y: 82, endPoint x: 420, endPoint y: 78, distance: 29.5
click at [420, 78] on p "I work for a great family. My boss is awesome. That being said, she called me a…" at bounding box center [408, 81] width 245 height 35
click at [475, 81] on p "I work for a great family. My boss is awesome. That being said, she called me a…" at bounding box center [408, 81] width 245 height 35
click at [472, 82] on p "I work for a great family. My boss is awesome. That being said, she called me a…" at bounding box center [408, 81] width 245 height 35
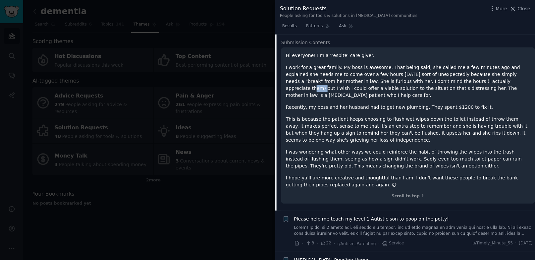
click at [473, 83] on p "I work for a great family. My boss is awesome. That being said, she called me a…" at bounding box center [408, 81] width 245 height 35
click at [446, 88] on p "I work for a great family. My boss is awesome. That being said, she called me a…" at bounding box center [408, 81] width 245 height 35
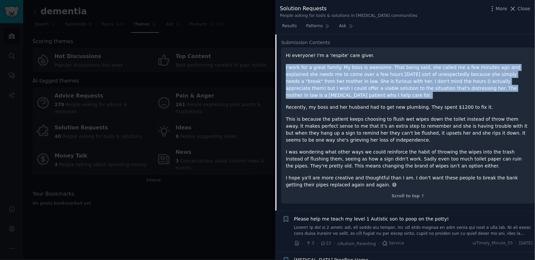
click at [446, 88] on p "I work for a great family. My boss is awesome. That being said, she called me a…" at bounding box center [408, 81] width 245 height 35
click at [435, 88] on p "I work for a great family. My boss is awesome. That being said, she called me a…" at bounding box center [408, 81] width 245 height 35
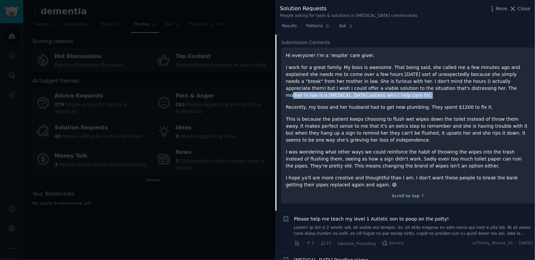
drag, startPoint x: 435, startPoint y: 88, endPoint x: 457, endPoint y: 93, distance: 22.8
click at [457, 93] on p "I work for a great family. My boss is awesome. That being said, she called me a…" at bounding box center [408, 81] width 245 height 35
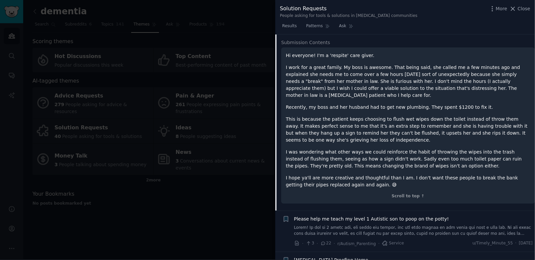
click at [366, 100] on div "Hi everyone! I'm a 'respite' care giver. I work for a great family. My boss is …" at bounding box center [408, 120] width 245 height 136
click at [393, 107] on p "Recently, my boss and her husband had to get new plumbing. They spent $1200 to …" at bounding box center [408, 107] width 245 height 7
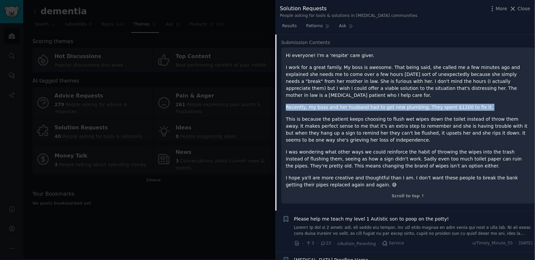
click at [393, 107] on p "Recently, my boss and her husband had to get new plumbing. They spent $1200 to …" at bounding box center [408, 107] width 245 height 7
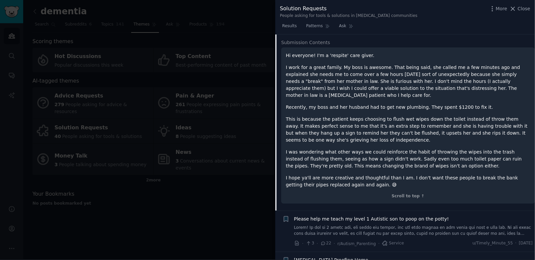
click at [387, 118] on p "This is because the patient keeps choosing to flush wet wipes down the toilet i…" at bounding box center [408, 130] width 245 height 28
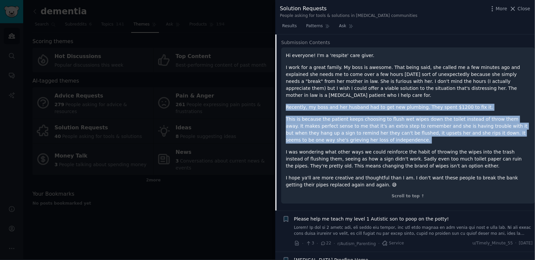
drag, startPoint x: 387, startPoint y: 118, endPoint x: 391, endPoint y: 99, distance: 19.2
click at [391, 99] on div "Hi everyone! I'm a 'respite' care giver. I work for a great family. My boss is …" at bounding box center [408, 120] width 245 height 136
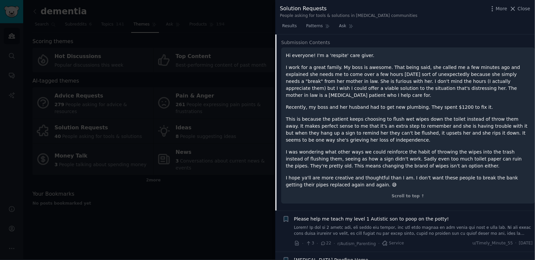
click at [391, 99] on div "Hi everyone! I'm a 'respite' care giver. I work for a great family. My boss is …" at bounding box center [408, 120] width 245 height 136
click at [488, 128] on p "This is because the patient keeps choosing to flush wet wipes down the toilet i…" at bounding box center [408, 130] width 245 height 28
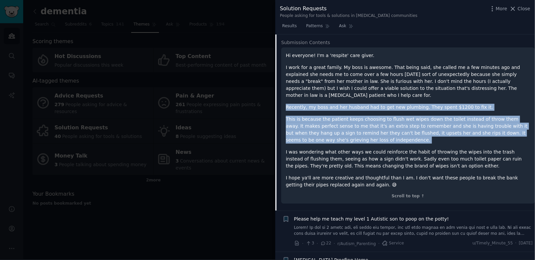
drag, startPoint x: 488, startPoint y: 128, endPoint x: 445, endPoint y: 106, distance: 48.5
click at [445, 106] on div "Hi everyone! I'm a 'respite' care giver. I work for a great family. My boss is …" at bounding box center [408, 120] width 245 height 136
click at [445, 106] on p "Recently, my boss and her husband had to get new plumbing. They spent $1200 to …" at bounding box center [408, 107] width 245 height 7
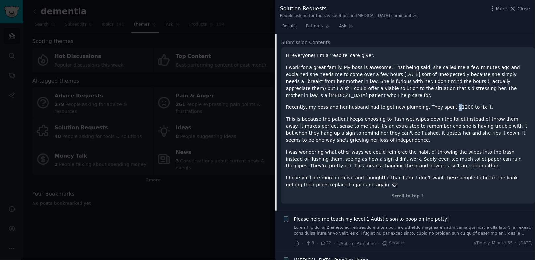
click at [445, 106] on p "Recently, my boss and her husband had to get new plumbing. They spent $1200 to …" at bounding box center [408, 107] width 245 height 7
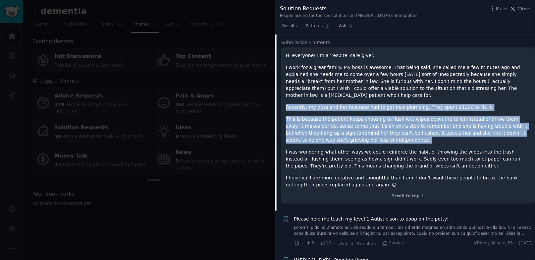
drag, startPoint x: 445, startPoint y: 106, endPoint x: 451, endPoint y: 126, distance: 20.4
click at [450, 127] on div "Hi everyone! I'm a 'respite' care giver. I work for a great family. My boss is …" at bounding box center [408, 120] width 245 height 136
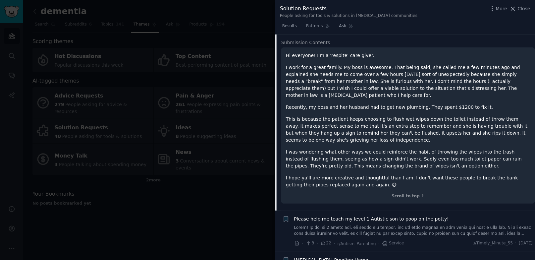
click at [451, 126] on p "This is because the patient keeps choosing to flush wet wipes down the toilet i…" at bounding box center [408, 130] width 245 height 28
click at [425, 120] on p "This is because the patient keeps choosing to flush wet wipes down the toilet i…" at bounding box center [408, 130] width 245 height 28
click at [400, 136] on p "This is because the patient keeps choosing to flush wet wipes down the toilet i…" at bounding box center [408, 130] width 245 height 28
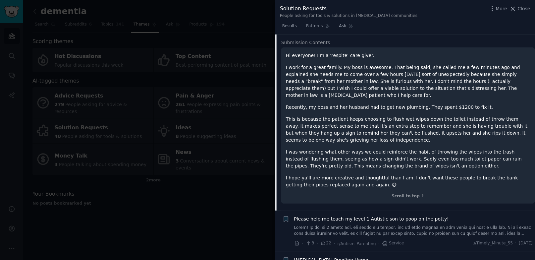
click at [400, 136] on p "This is because the patient keeps choosing to flush wet wipes down the toilet i…" at bounding box center [408, 130] width 245 height 28
click at [389, 156] on p "I was wondering what other ways we could reinforce the habit of throwing the wi…" at bounding box center [408, 159] width 245 height 21
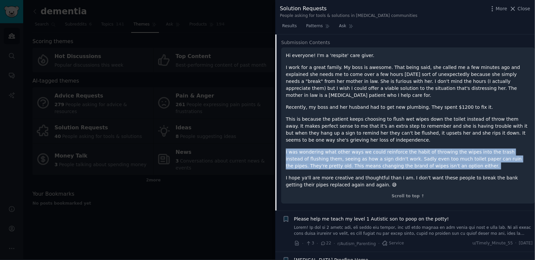
click at [389, 156] on p "I was wondering what other ways we could reinforce the habit of throwing the wi…" at bounding box center [408, 159] width 245 height 21
